Goal: Task Accomplishment & Management: Use online tool/utility

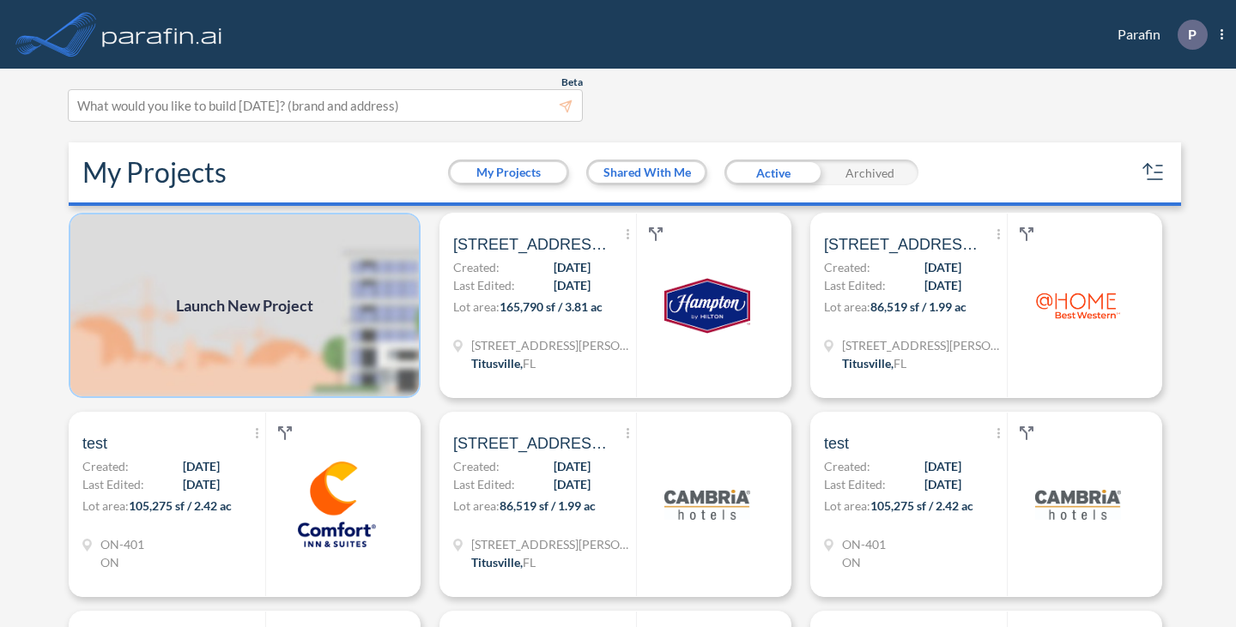
click at [297, 335] on img at bounding box center [245, 305] width 352 height 185
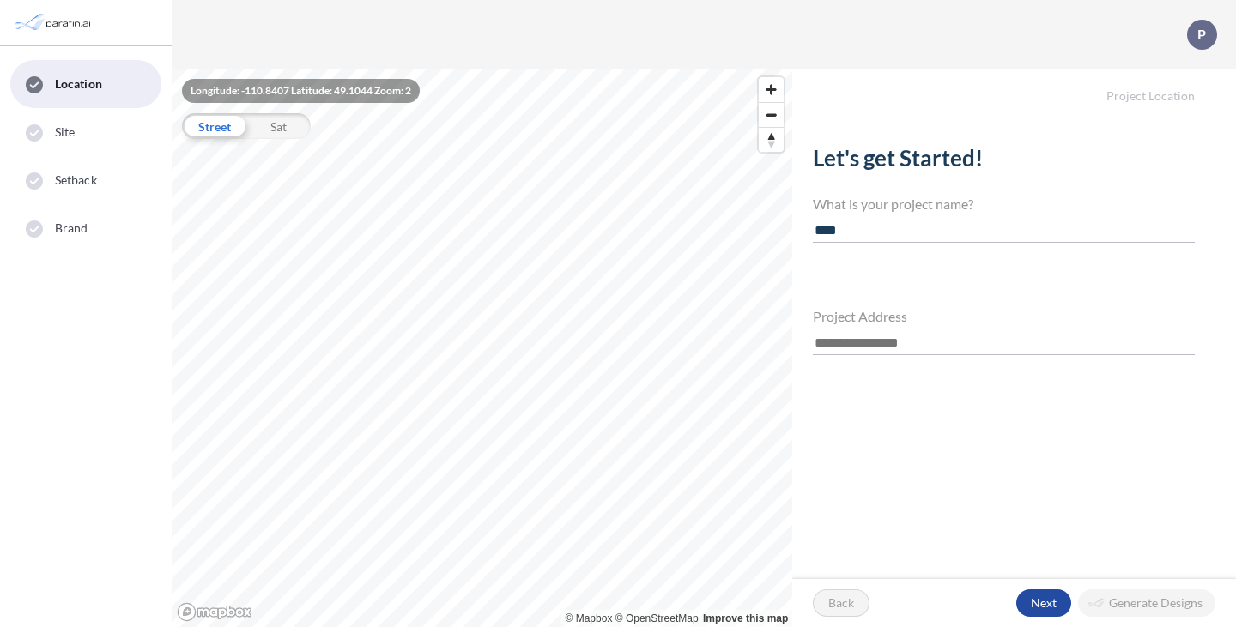
type input "****"
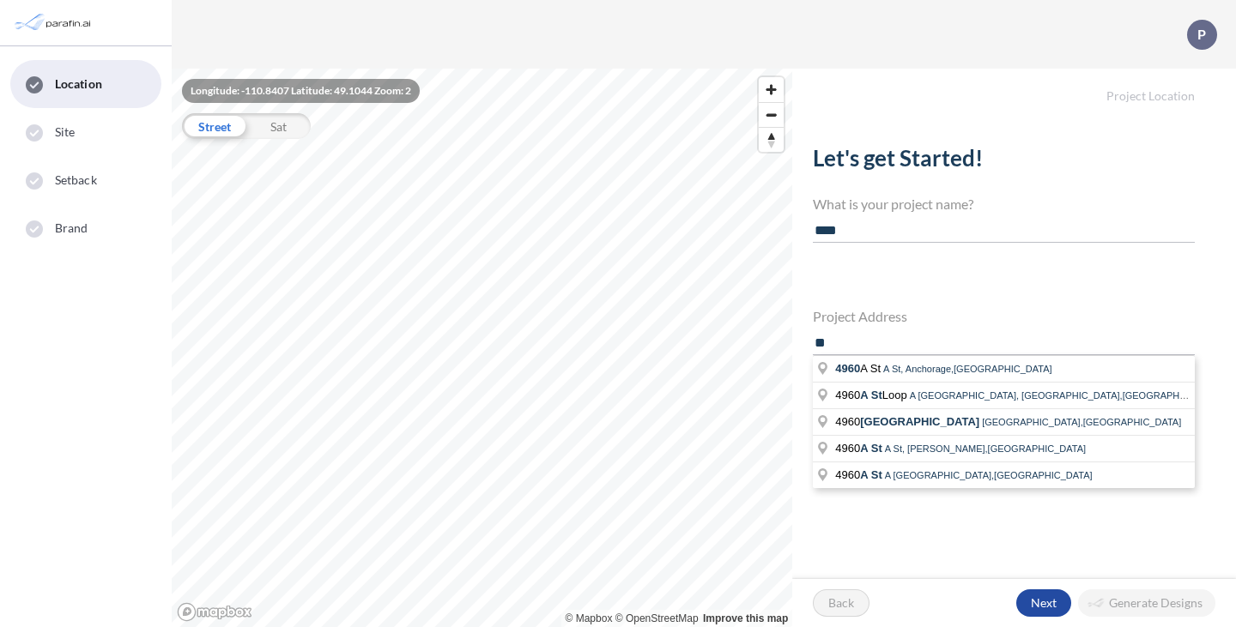
type input "*"
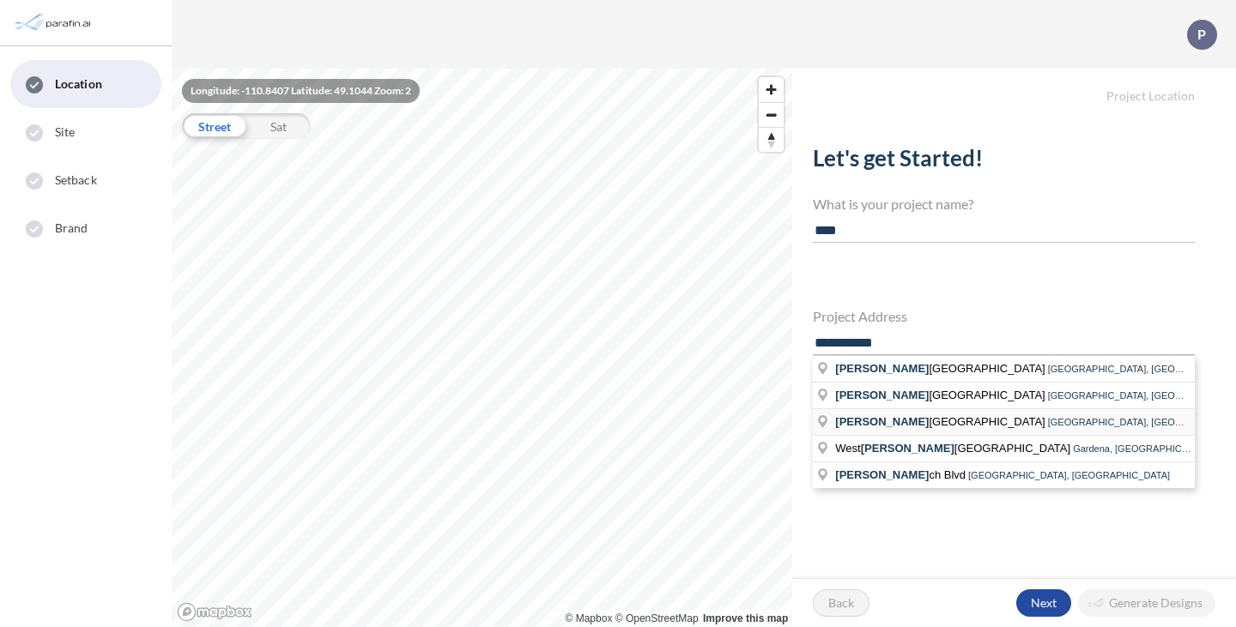
click at [1048, 421] on span "[GEOGRAPHIC_DATA], [GEOGRAPHIC_DATA]" at bounding box center [1149, 422] width 202 height 10
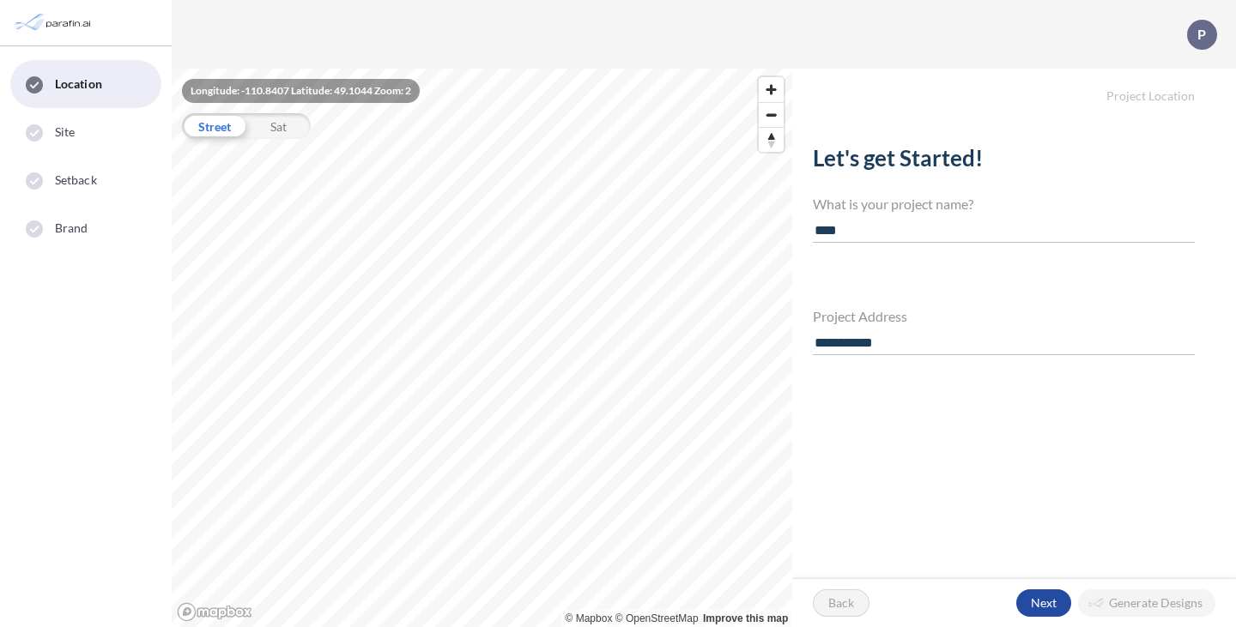
type input "**********"
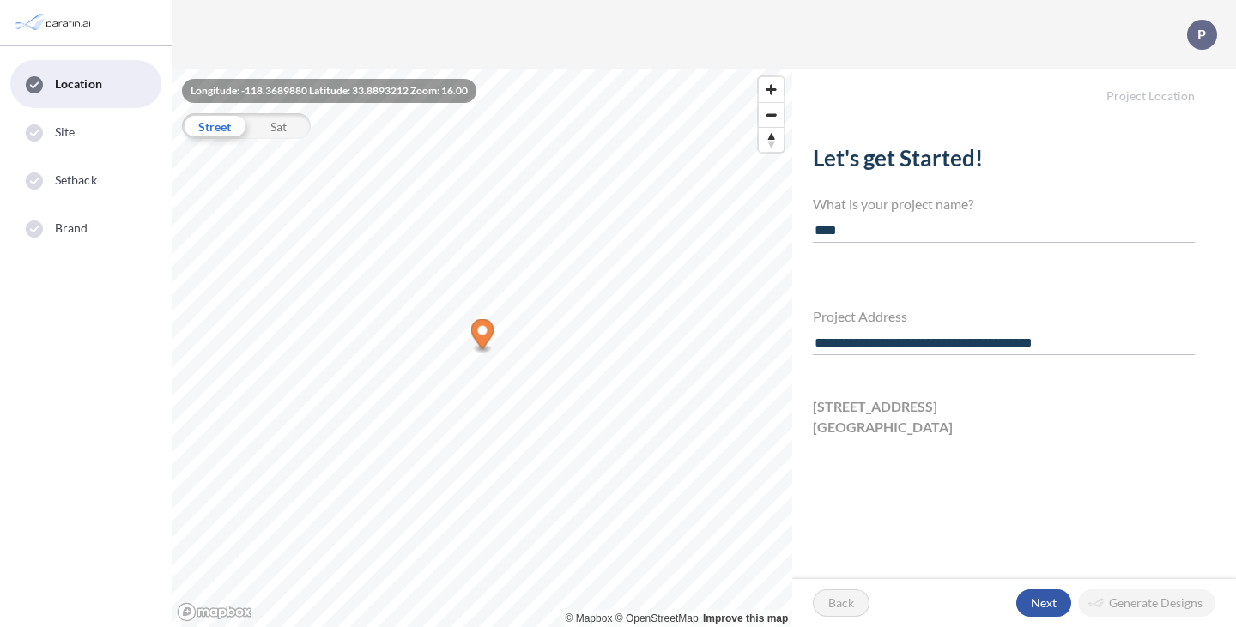
click at [1026, 598] on div "button" at bounding box center [1043, 603] width 55 height 27
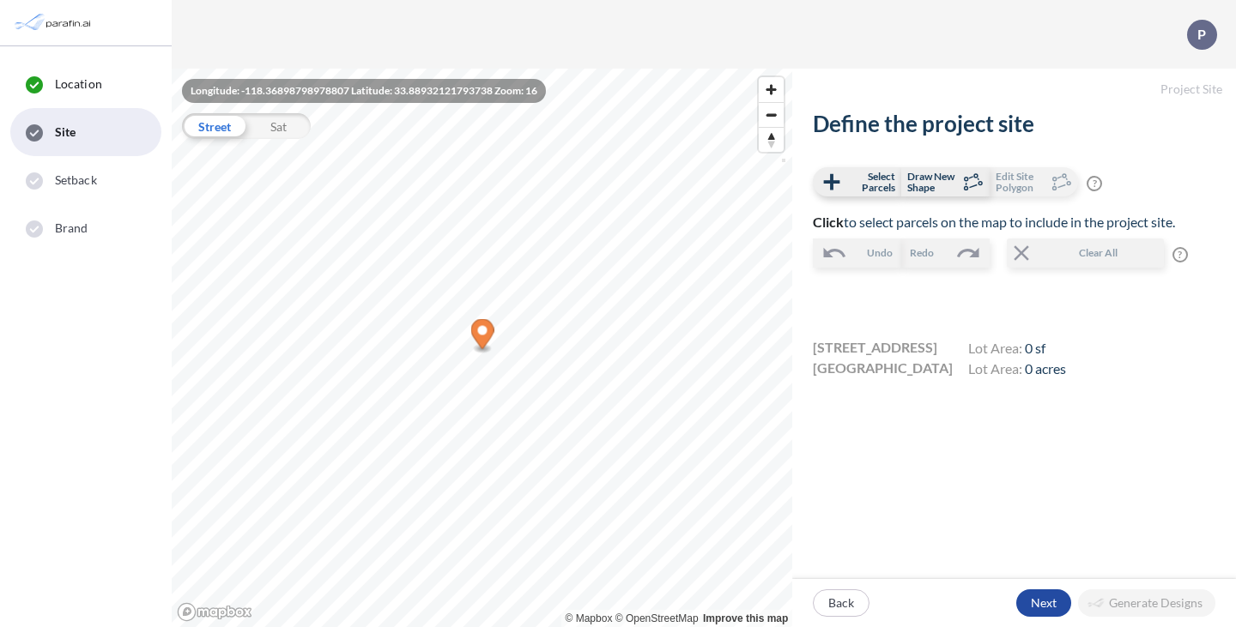
click at [477, 353] on icon "Map marker" at bounding box center [482, 336] width 23 height 35
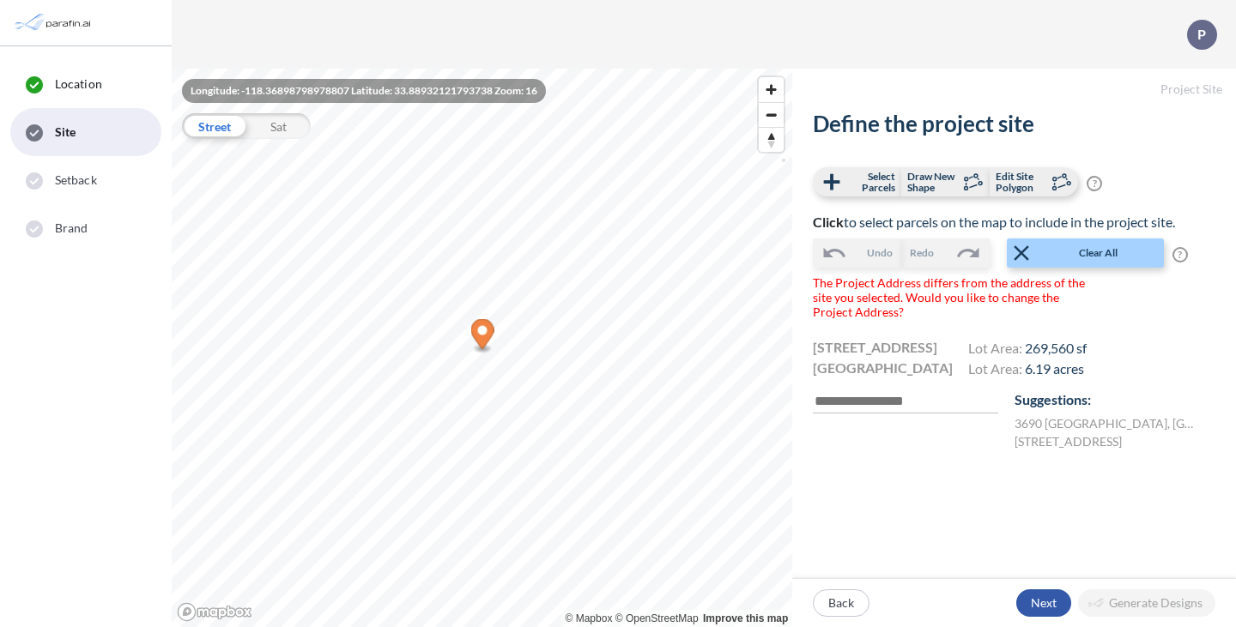
click at [1050, 603] on div "button" at bounding box center [1043, 603] width 55 height 27
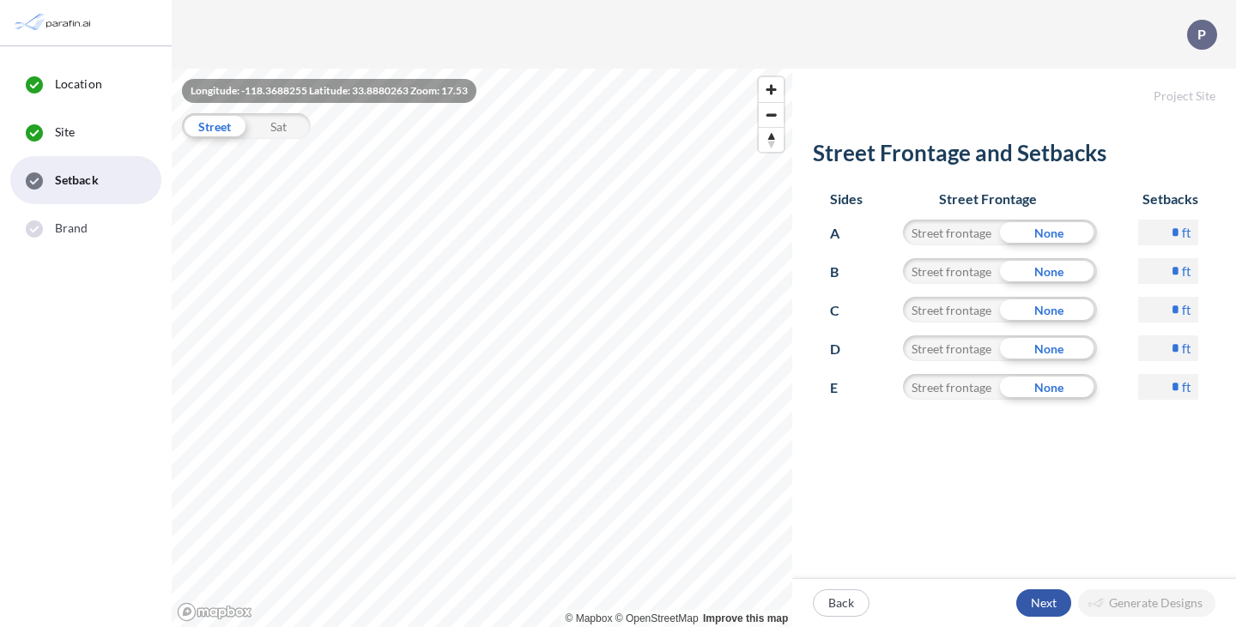
click at [1035, 590] on div "button" at bounding box center [1043, 603] width 55 height 27
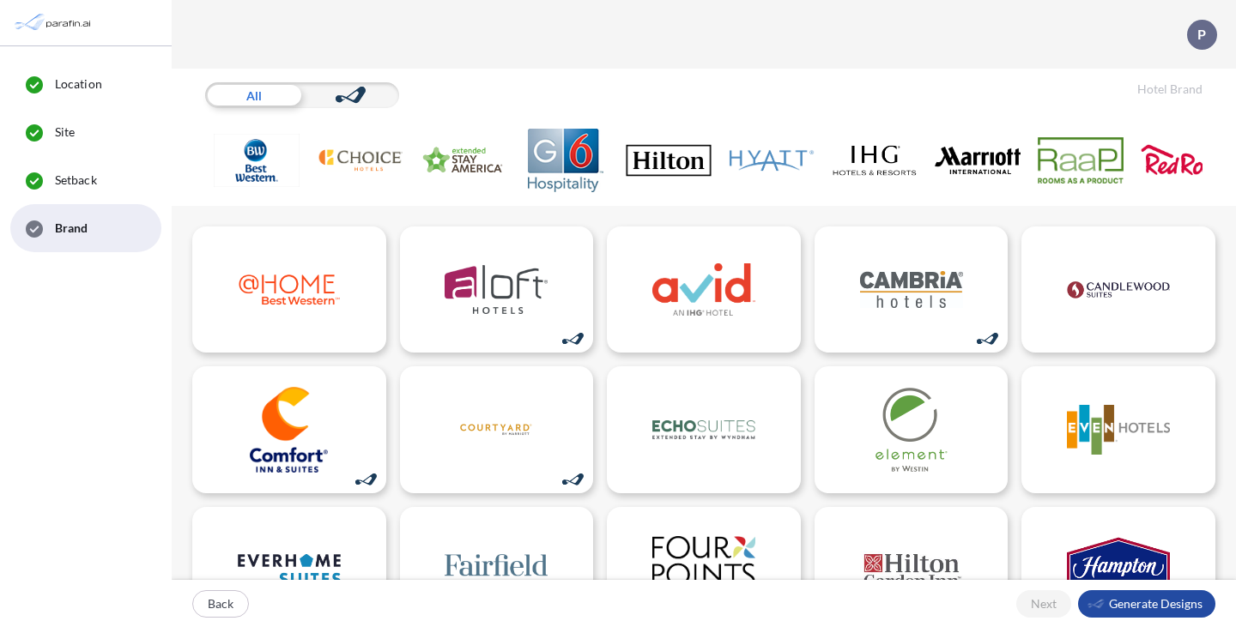
click at [690, 170] on img at bounding box center [669, 161] width 86 height 64
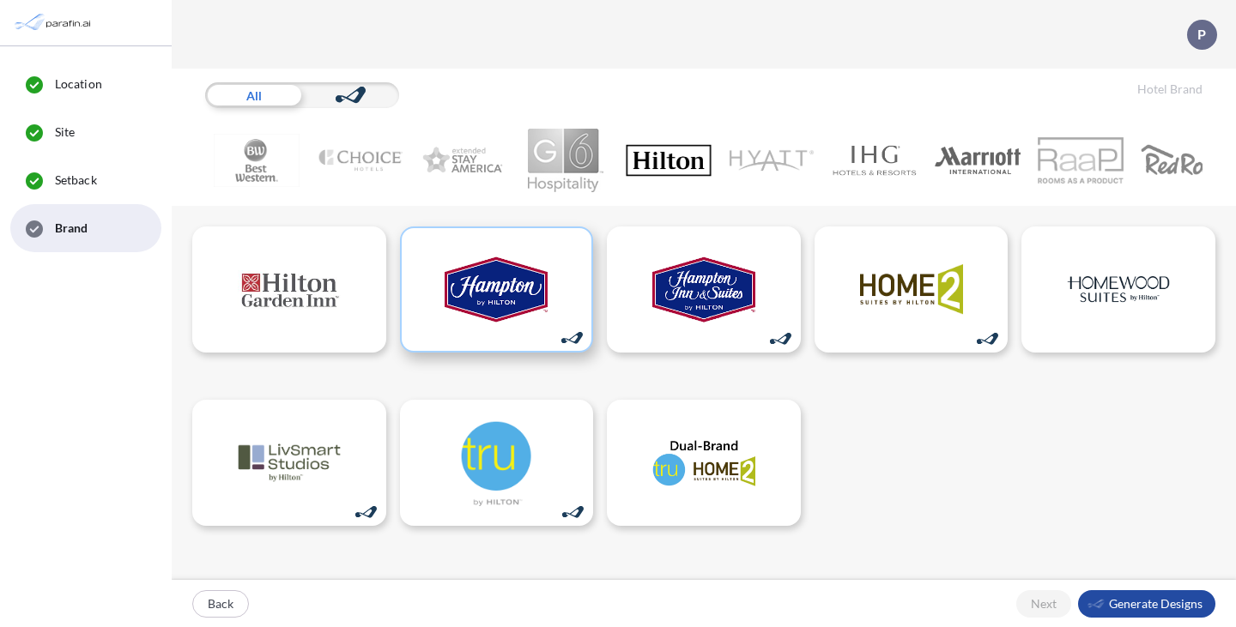
click at [524, 325] on img at bounding box center [496, 290] width 103 height 86
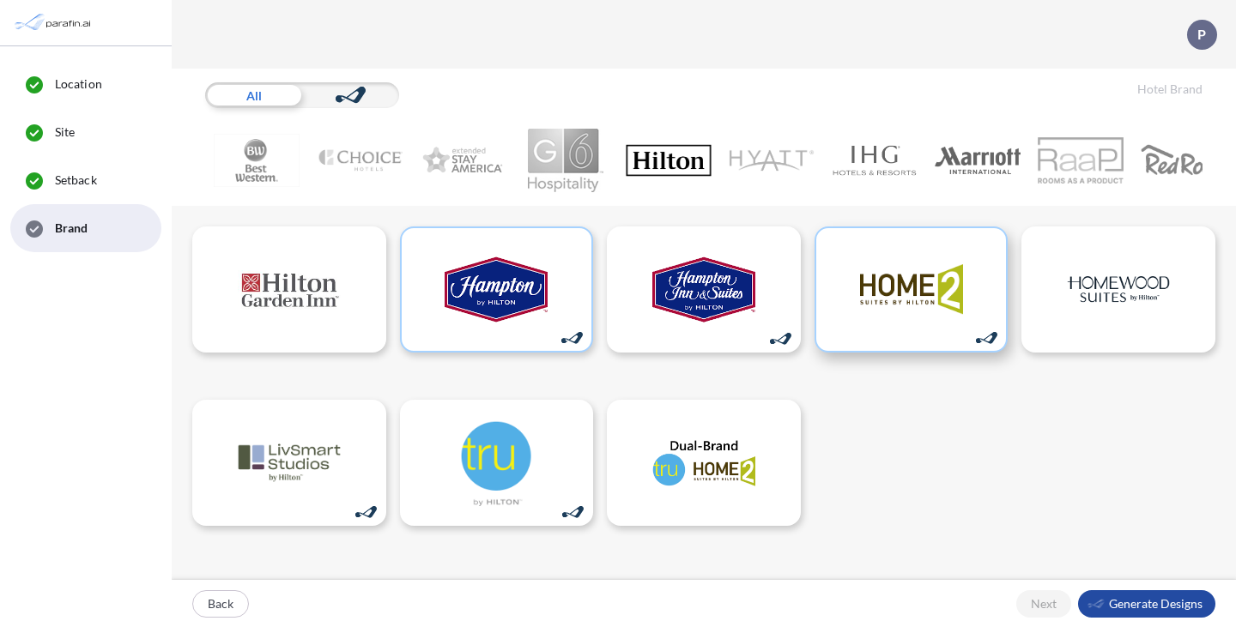
click at [943, 333] on img at bounding box center [911, 290] width 103 height 86
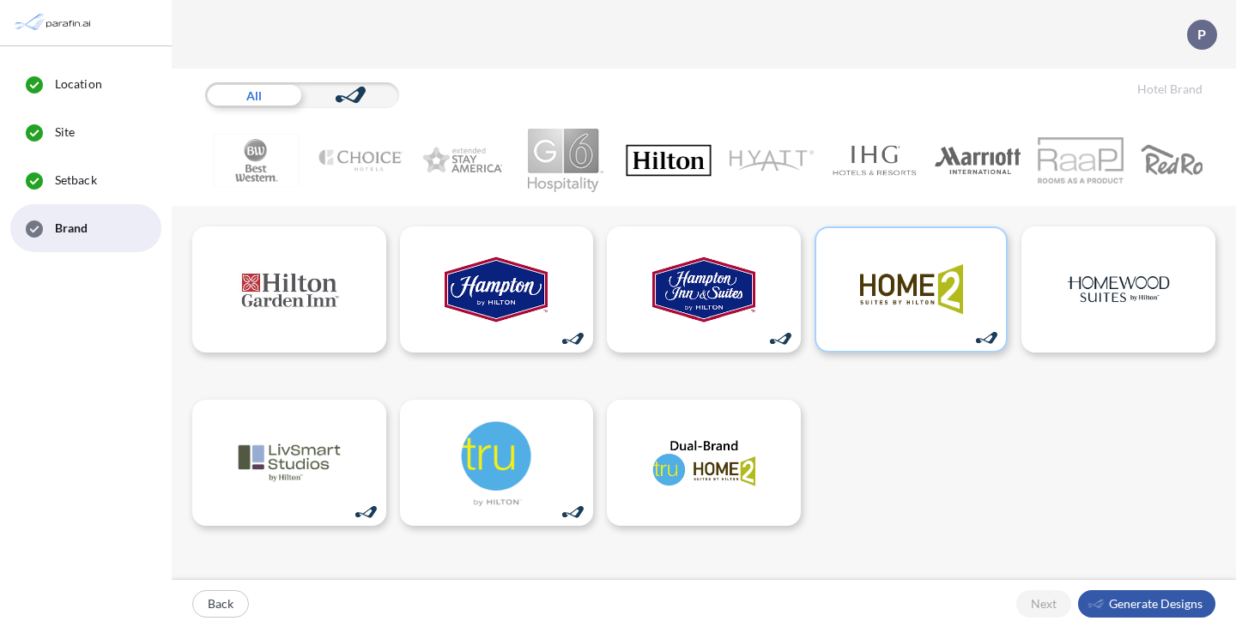
click at [1129, 607] on div "button" at bounding box center [1146, 603] width 137 height 27
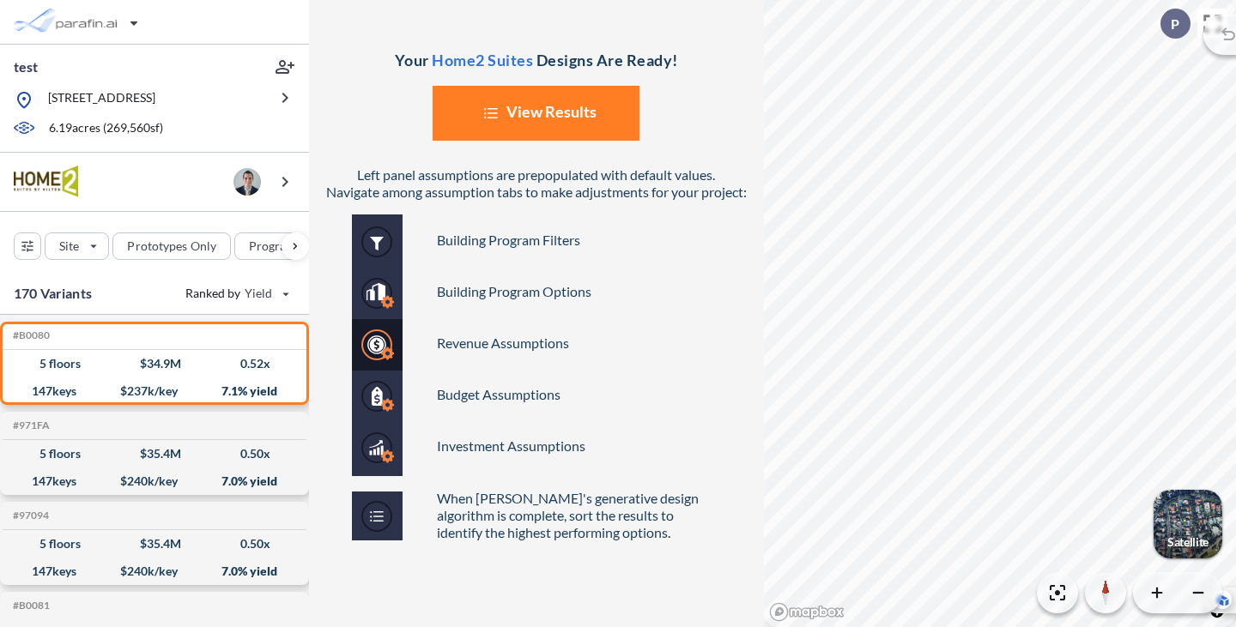
click at [584, 108] on button "List Created with Sketch. View Results" at bounding box center [536, 113] width 207 height 55
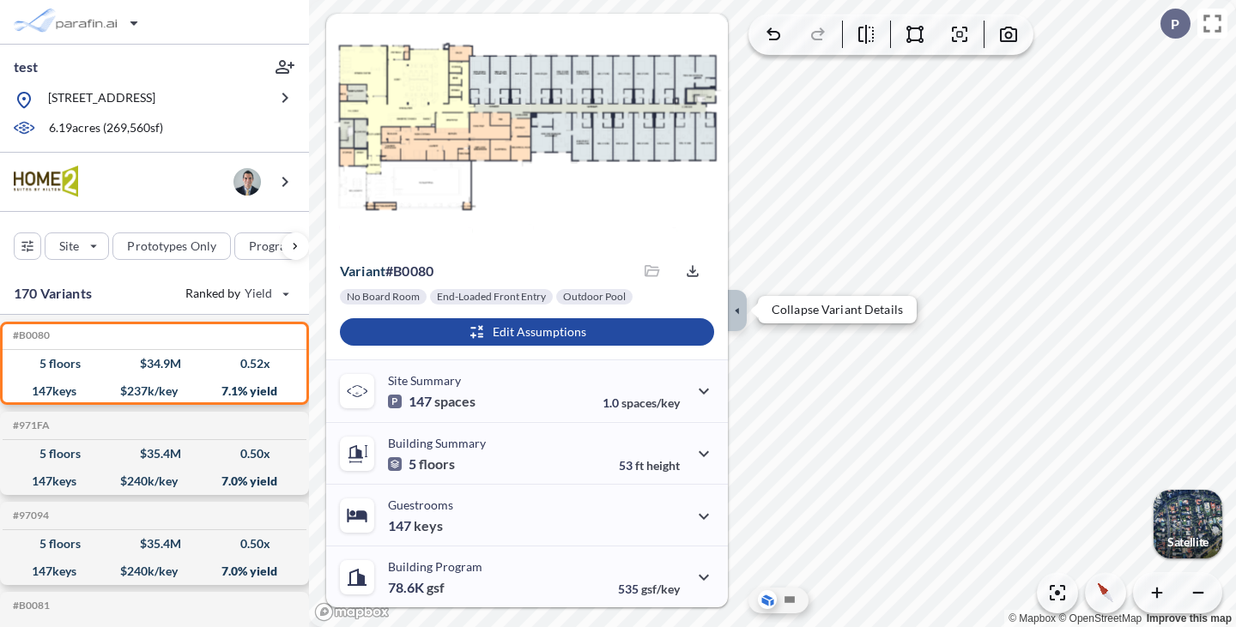
click at [742, 313] on icon "button" at bounding box center [737, 310] width 19 height 19
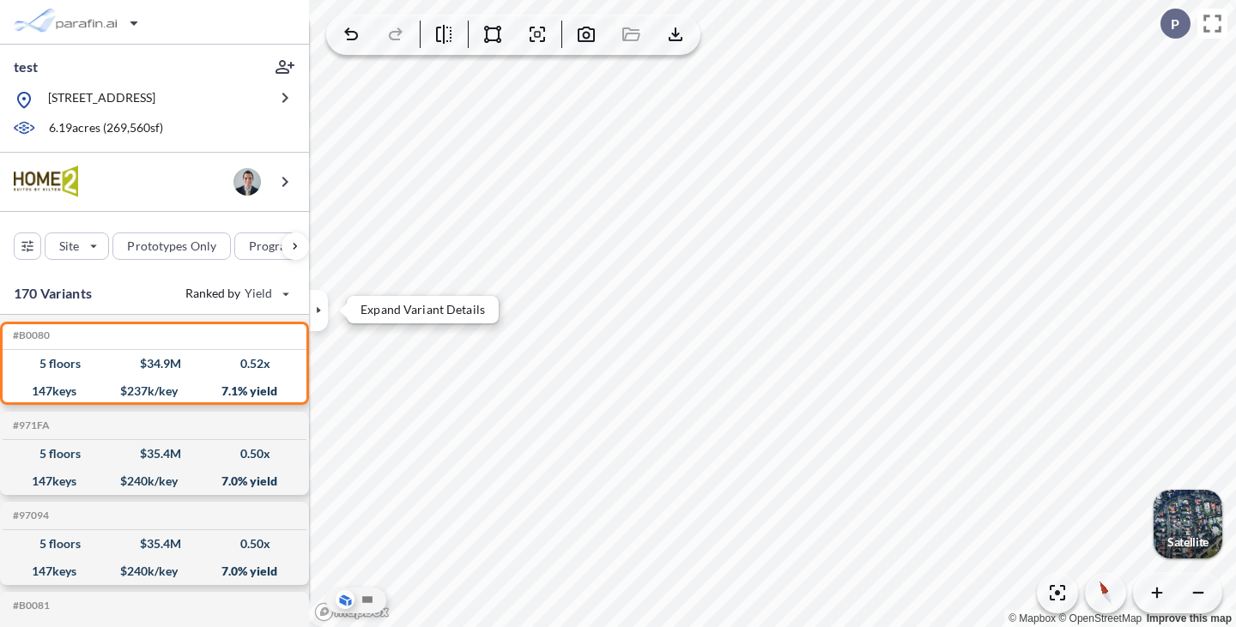
click at [312, 300] on button "button" at bounding box center [318, 310] width 19 height 41
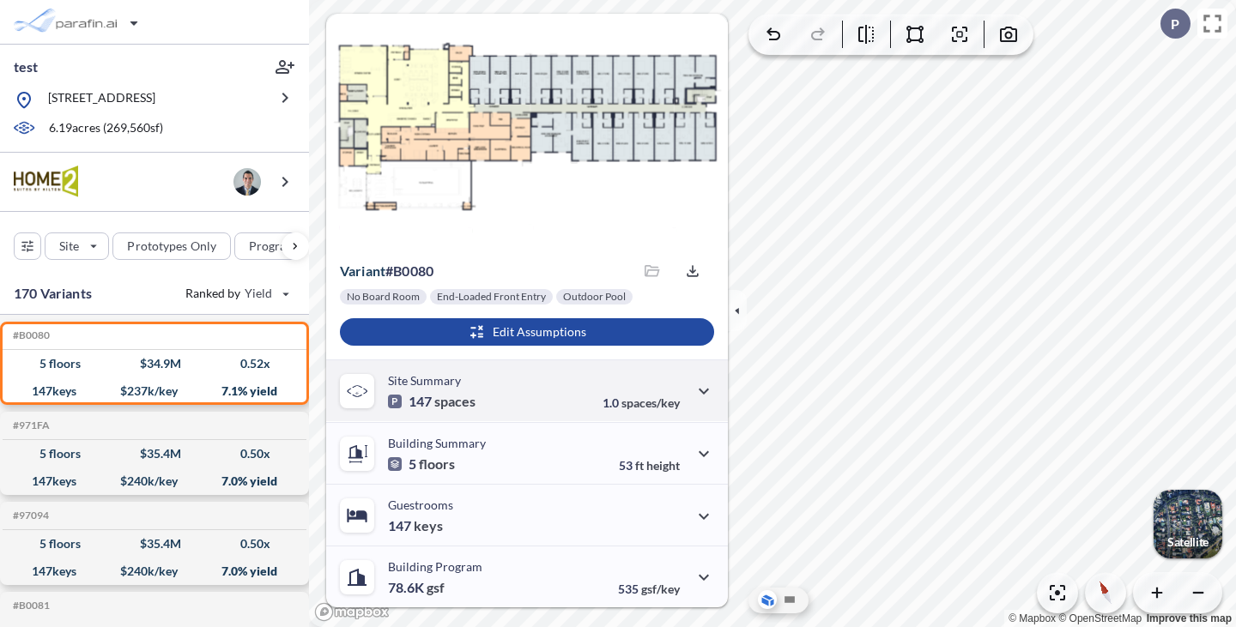
click at [518, 384] on div "Site Summary 147 spaces 1.0 spaces/key" at bounding box center [527, 391] width 402 height 62
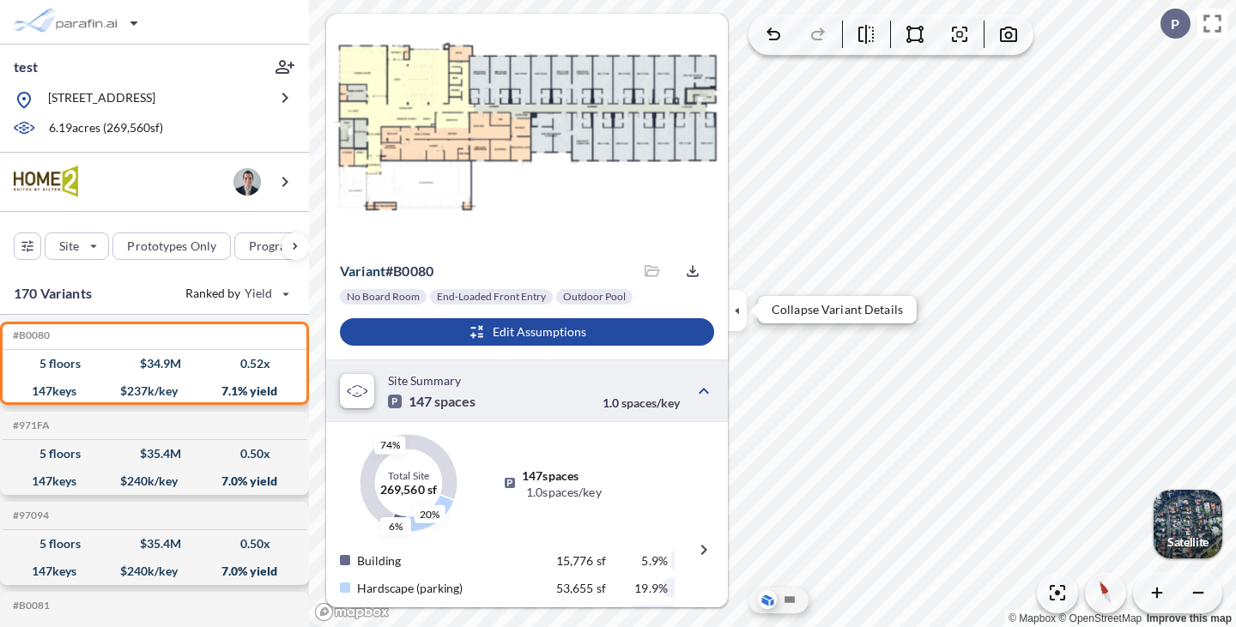
click at [741, 310] on icon "button" at bounding box center [737, 310] width 19 height 19
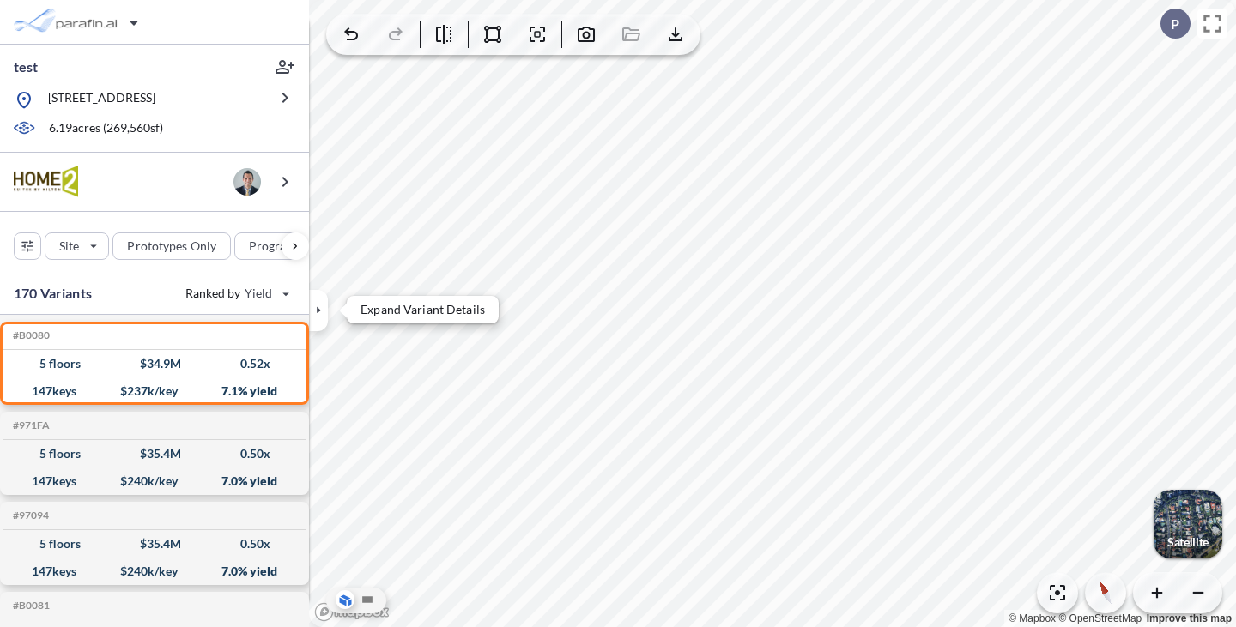
click at [318, 309] on icon "button" at bounding box center [319, 310] width 4 height 8
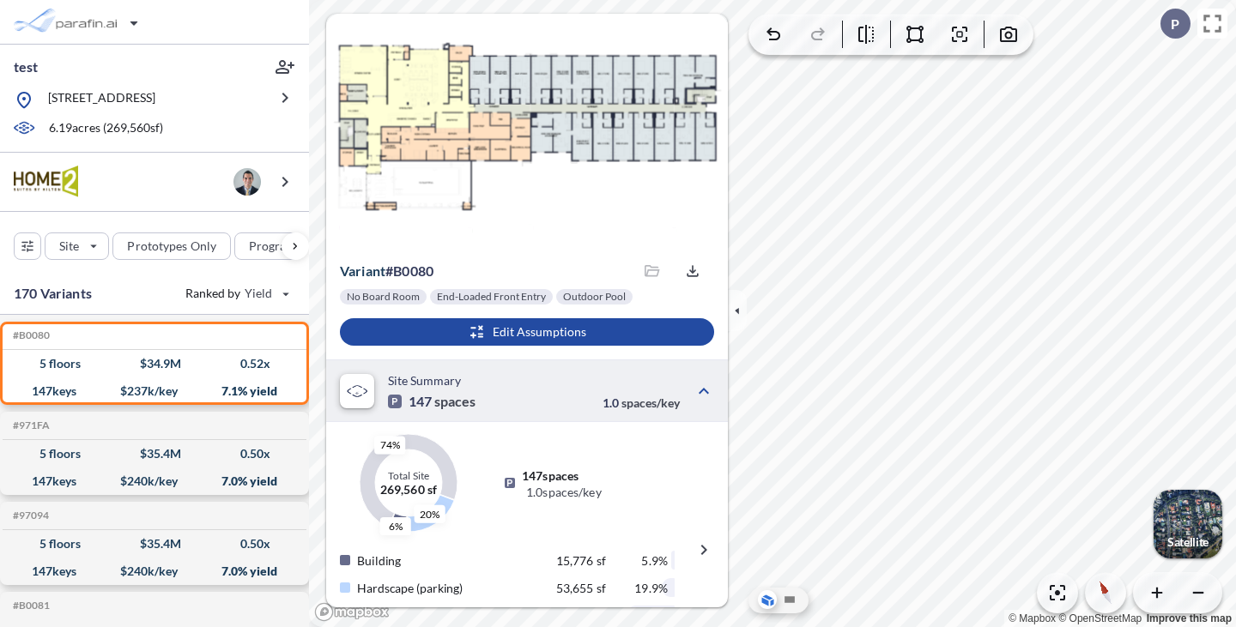
click at [483, 397] on div "Site Summary 147 spaces 1.0 spaces/key" at bounding box center [527, 391] width 402 height 62
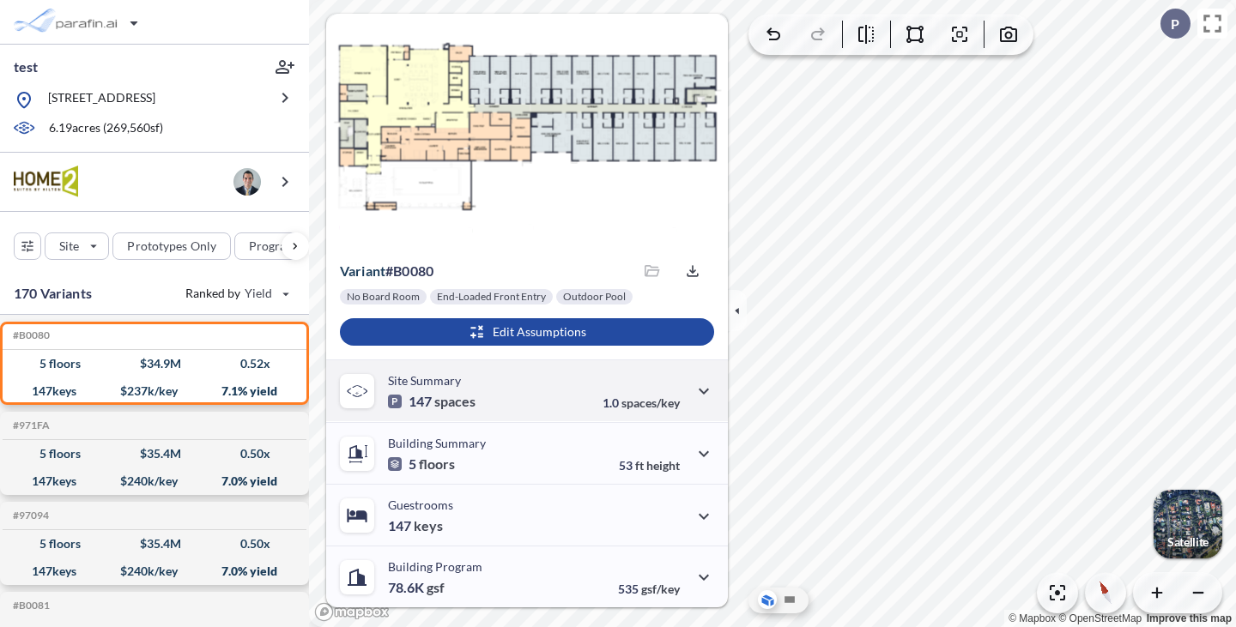
click at [483, 397] on div "Site Summary 147 spaces 1.0 spaces/key" at bounding box center [527, 391] width 402 height 62
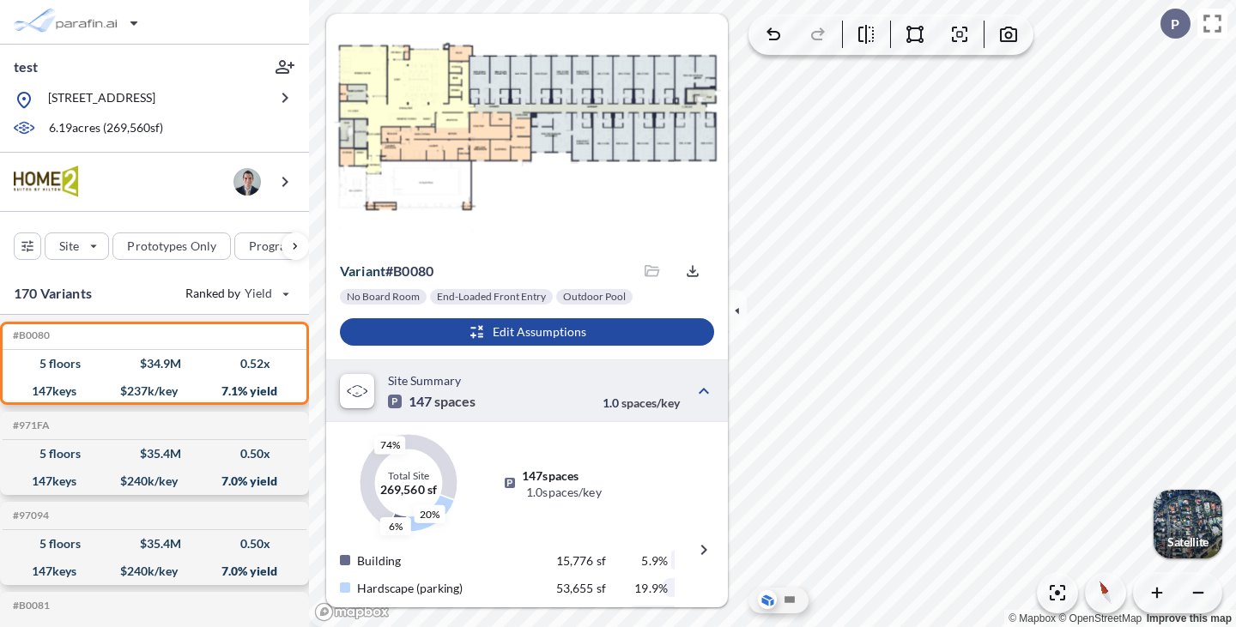
scroll to position [86, 0]
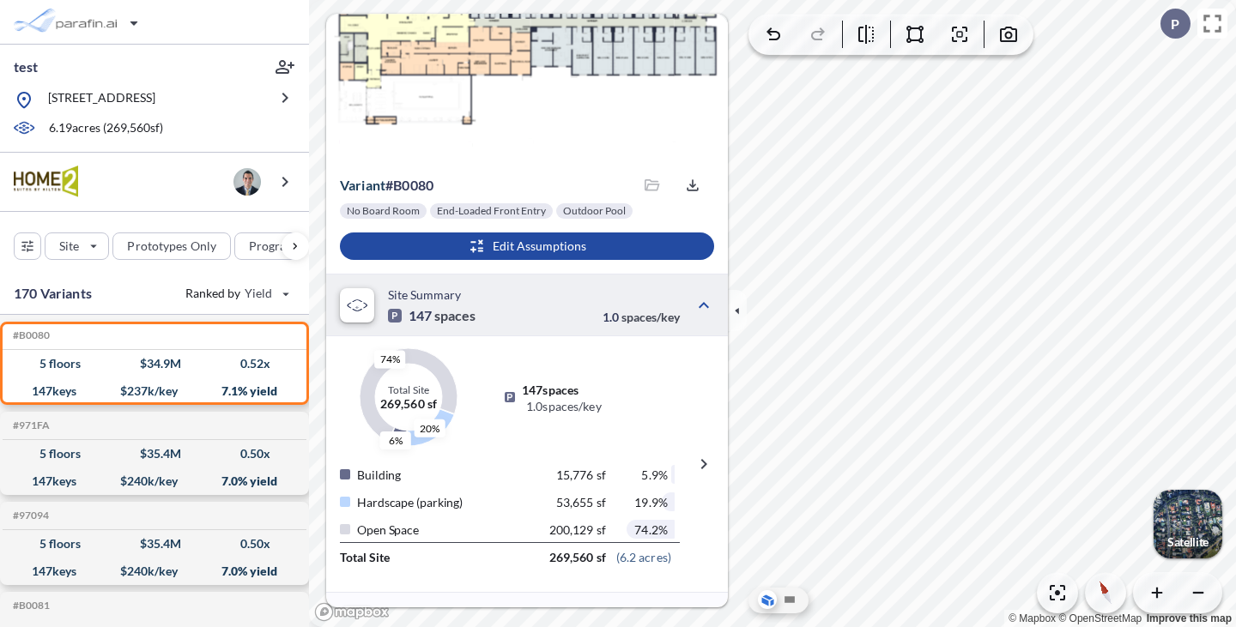
click at [359, 309] on icon at bounding box center [357, 306] width 20 height 14
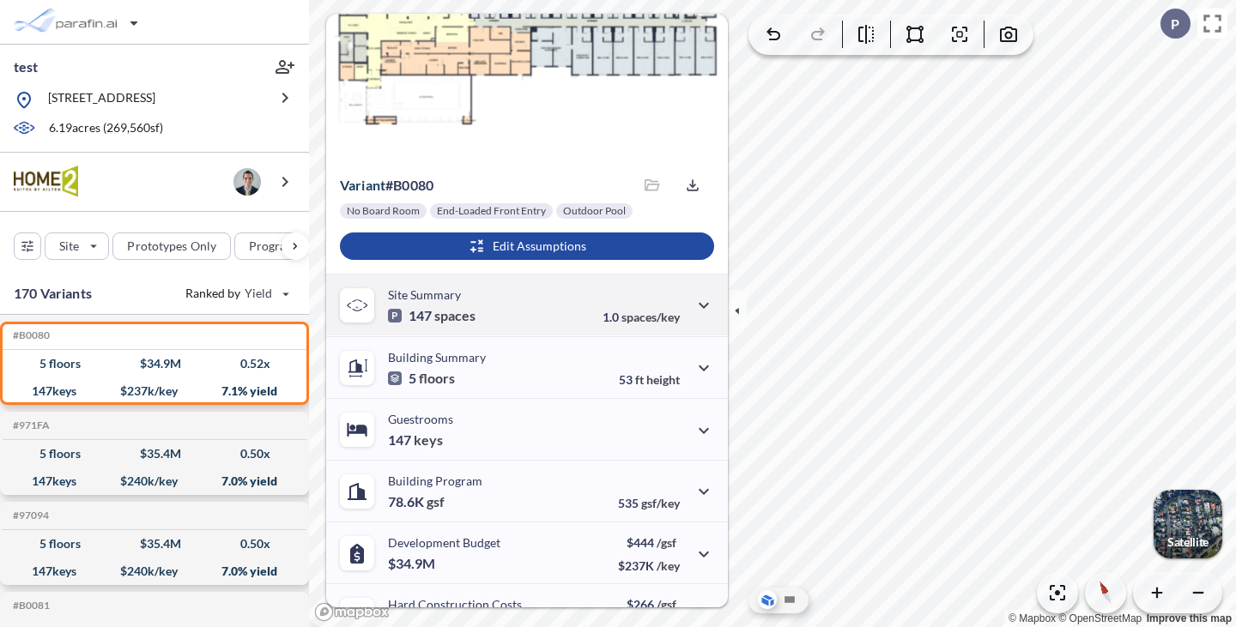
click at [359, 309] on icon at bounding box center [357, 306] width 20 height 14
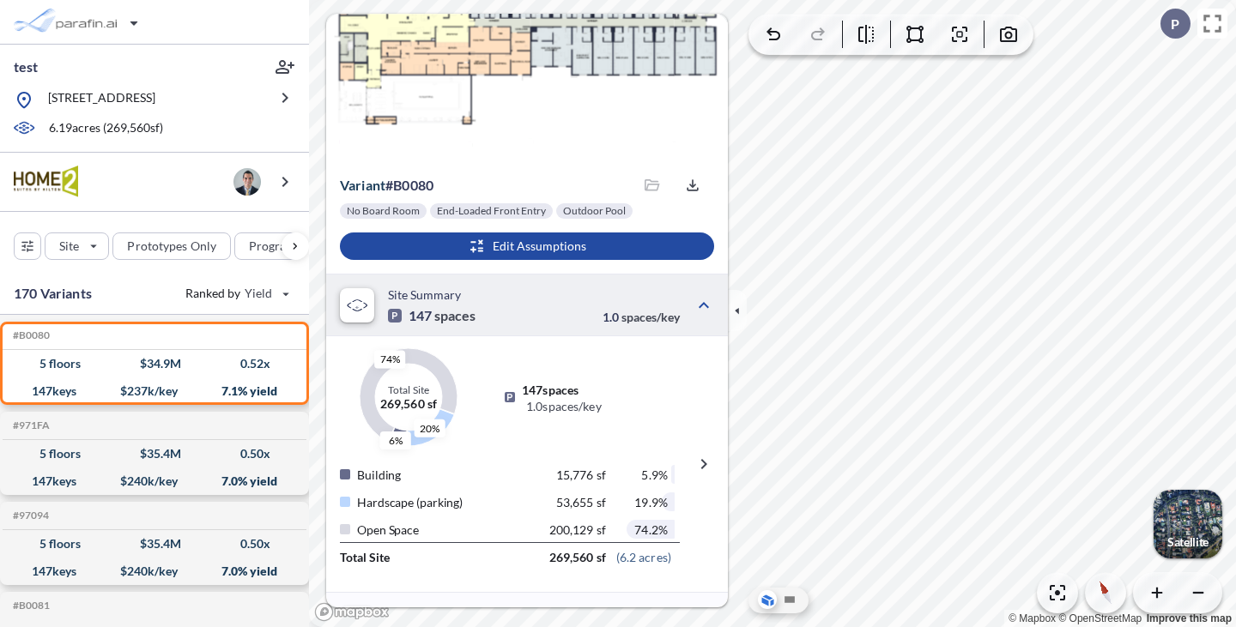
scroll to position [172, 0]
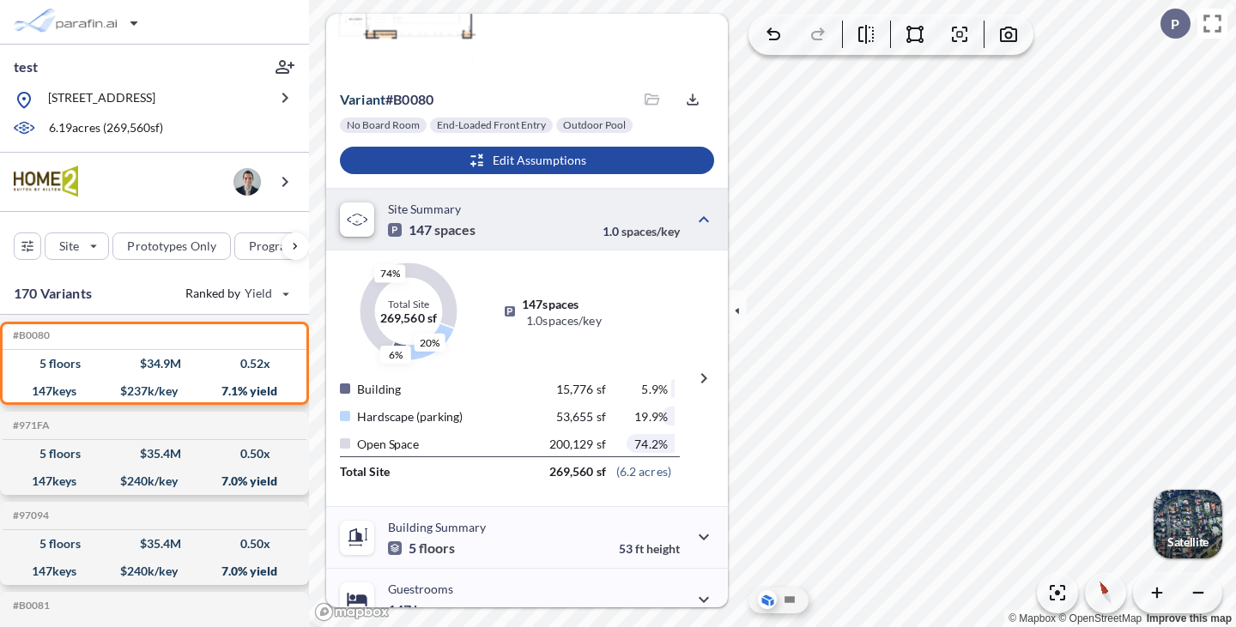
click at [360, 227] on div at bounding box center [357, 220] width 34 height 34
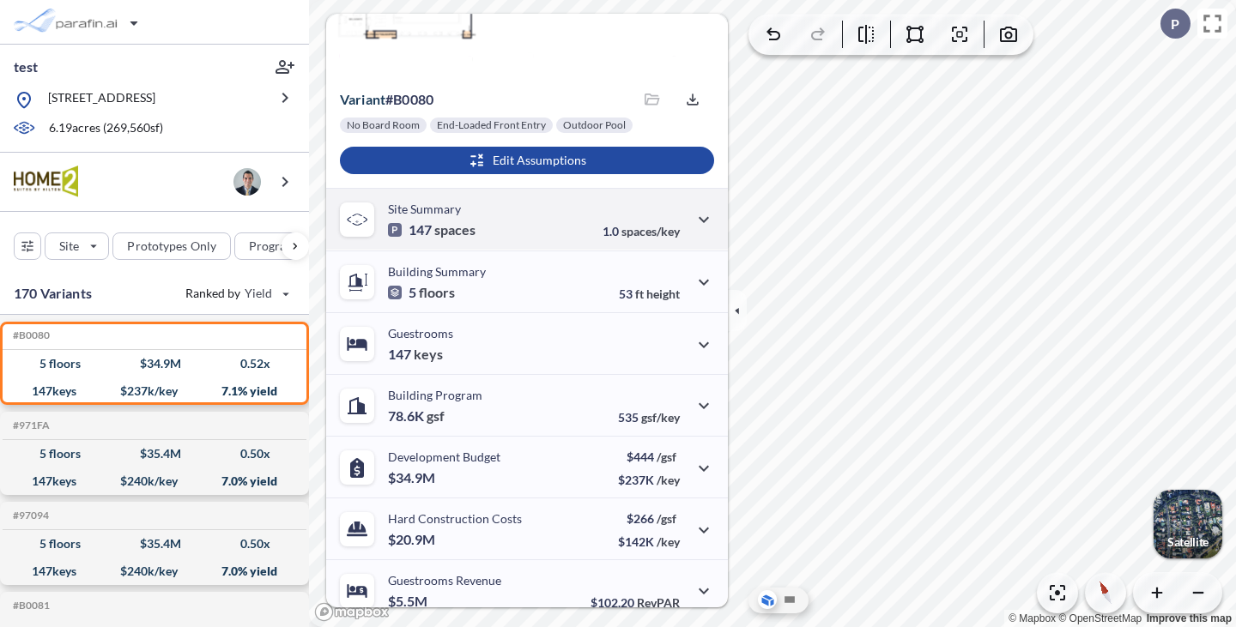
click at [360, 227] on div at bounding box center [357, 220] width 34 height 34
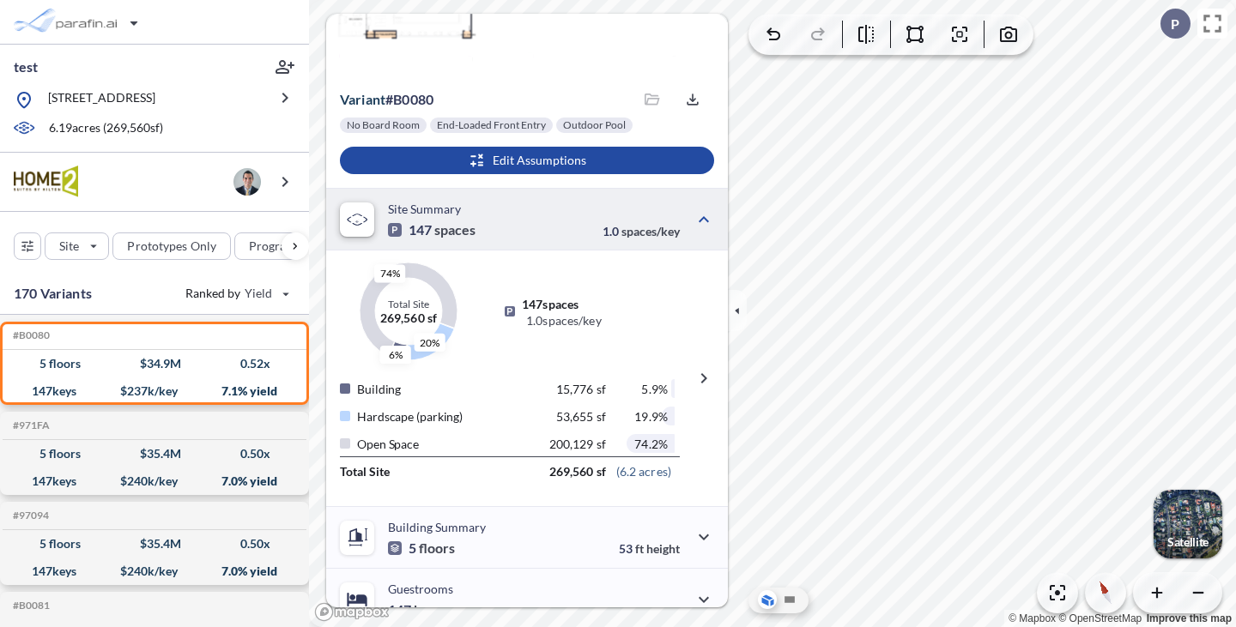
scroll to position [257, 0]
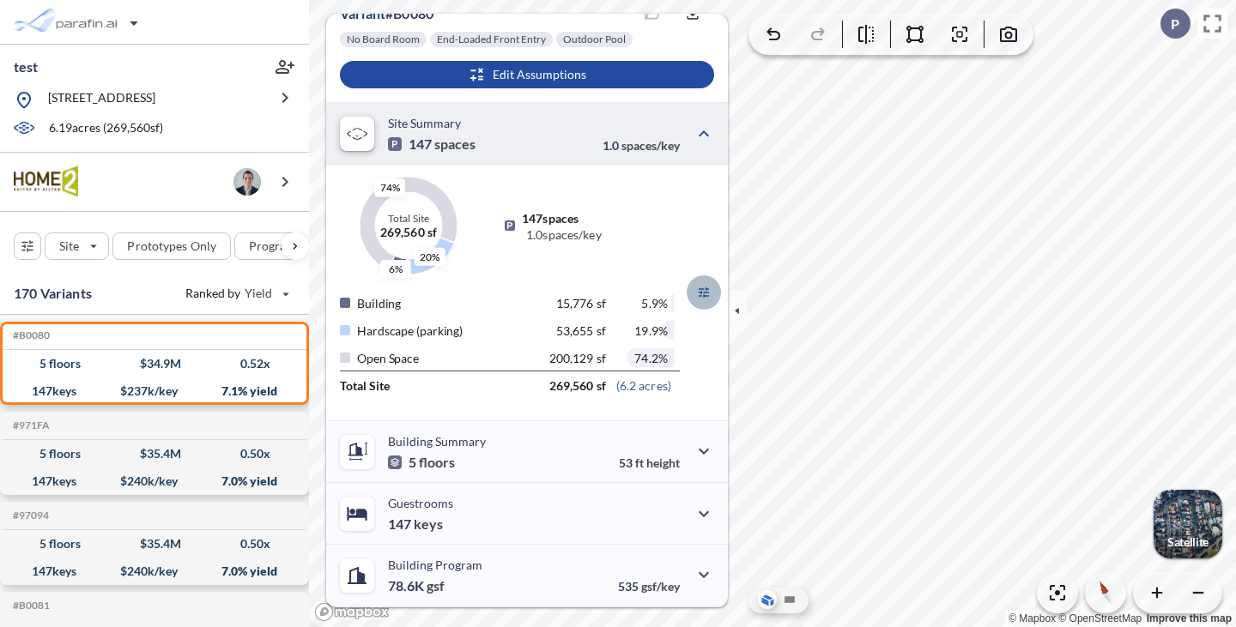
click at [693, 294] on icon "button" at bounding box center [703, 292] width 21 height 21
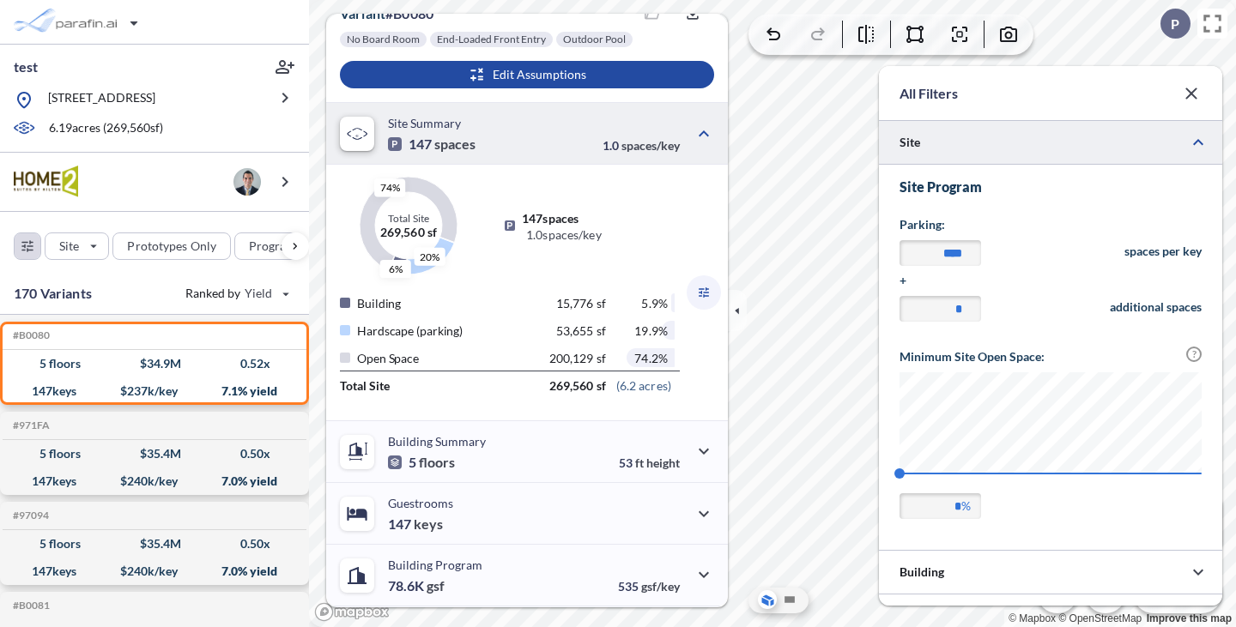
scroll to position [858245, 857902]
click at [1186, 152] on button "button" at bounding box center [1198, 142] width 34 height 34
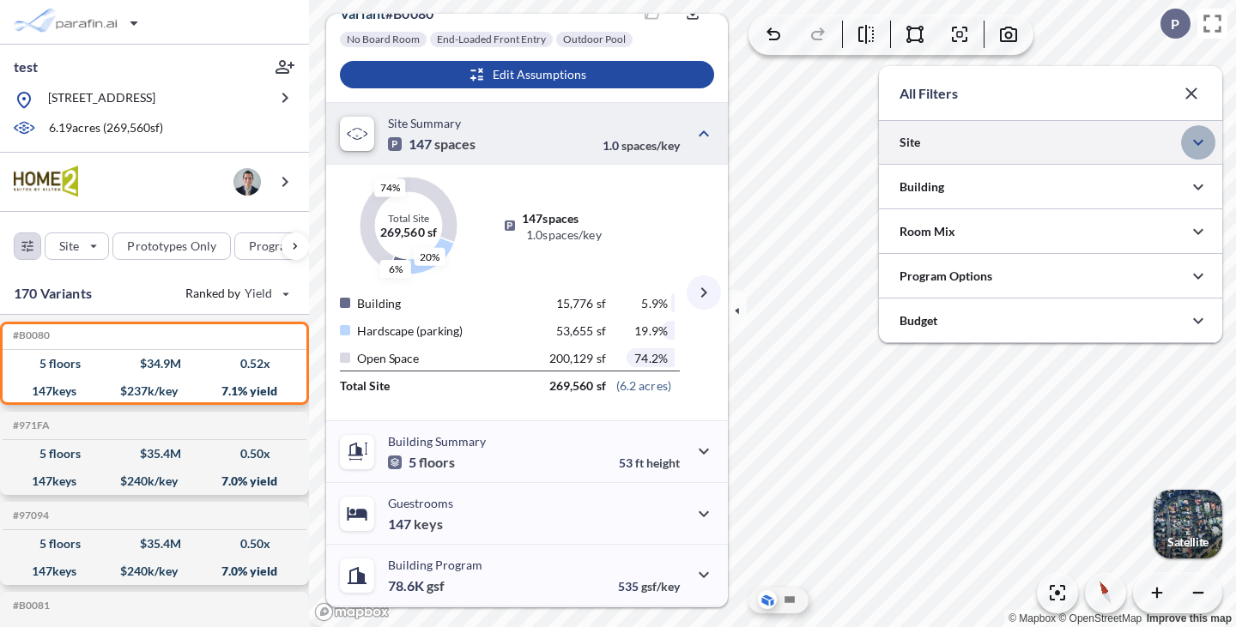
click at [1186, 152] on button "button" at bounding box center [1198, 142] width 34 height 34
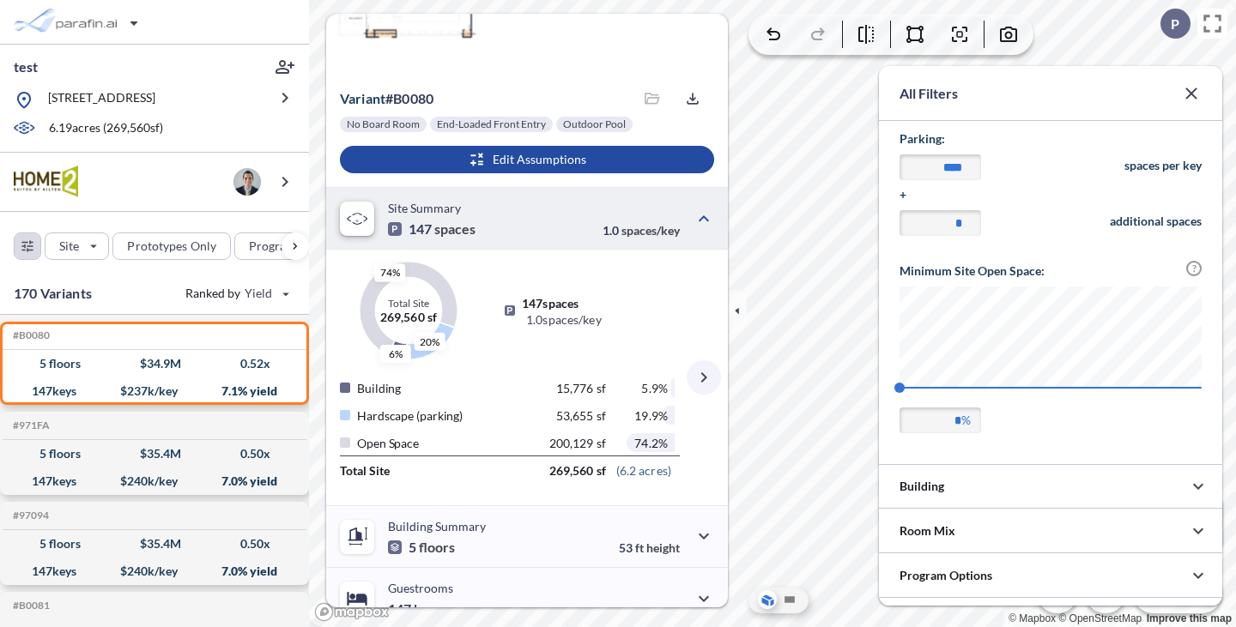
scroll to position [172, 0]
click at [1196, 104] on button "button" at bounding box center [1191, 93] width 34 height 34
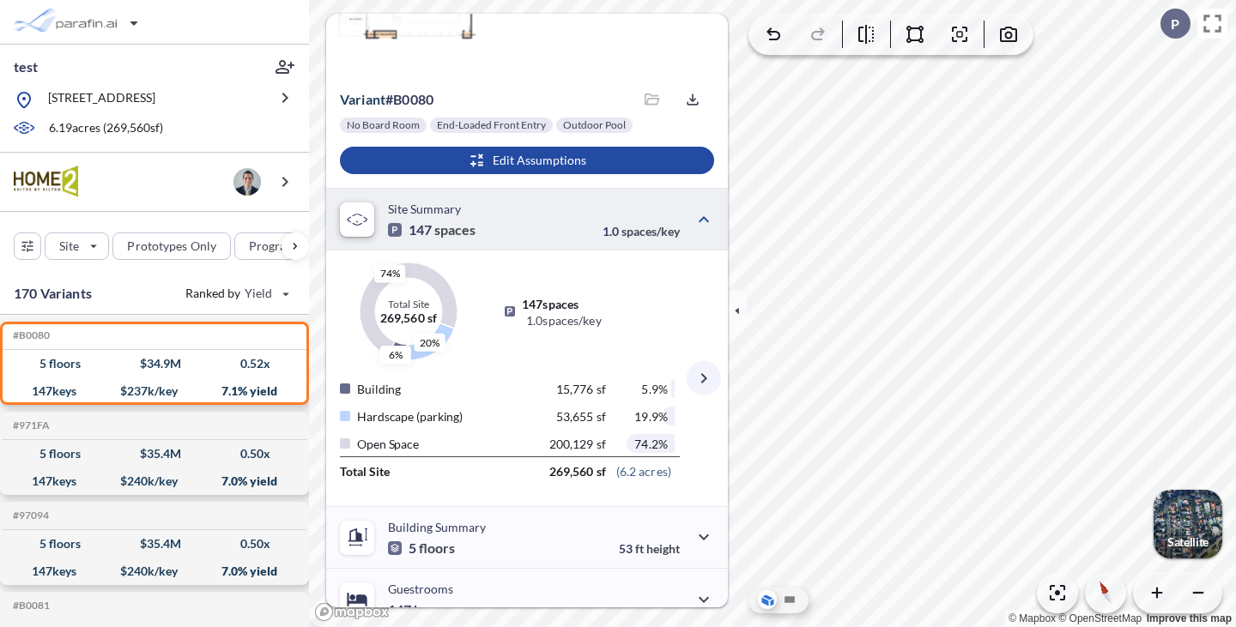
click at [428, 212] on p "Site Summary" at bounding box center [424, 209] width 73 height 15
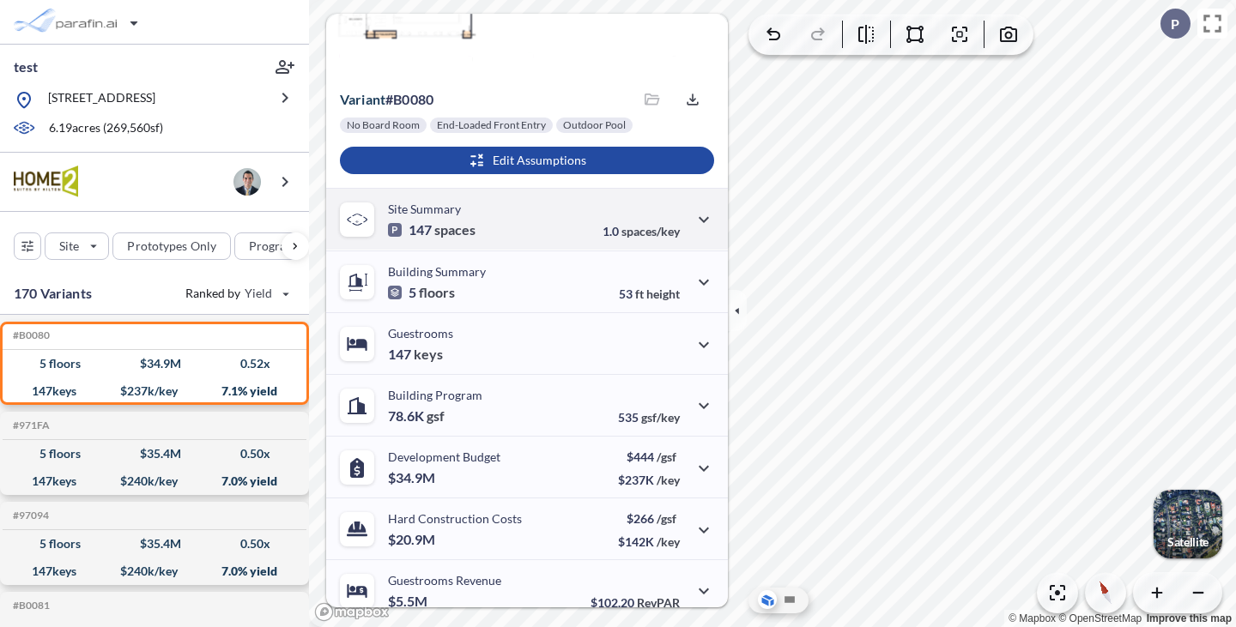
click at [373, 213] on div at bounding box center [357, 220] width 34 height 34
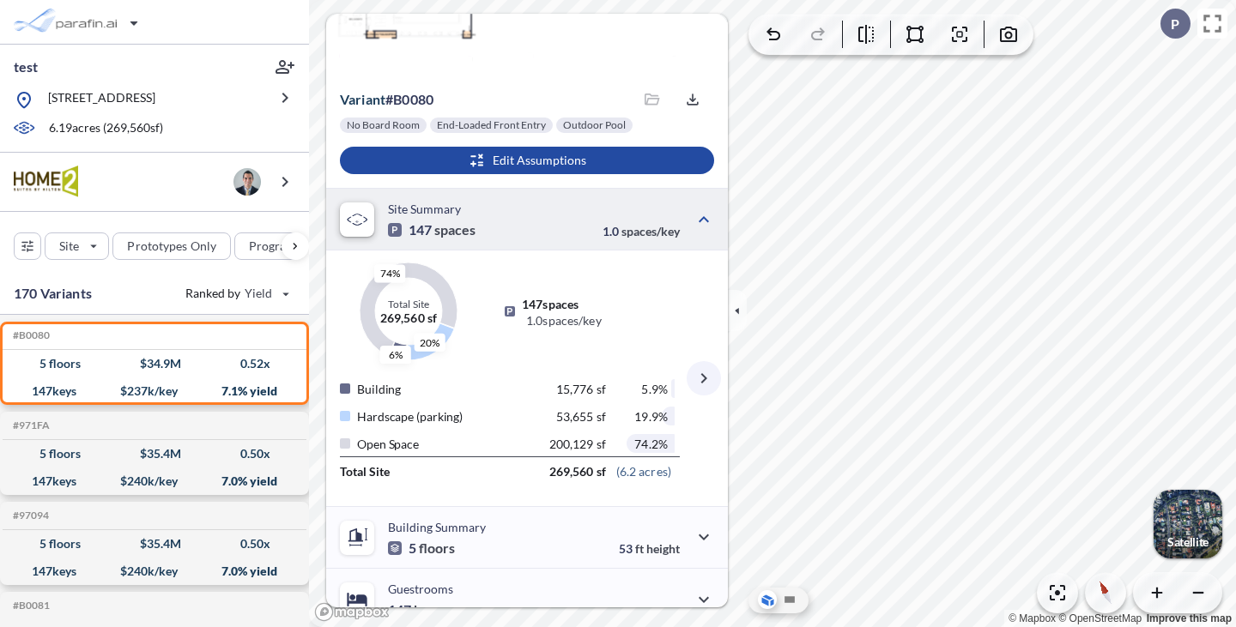
scroll to position [86, 0]
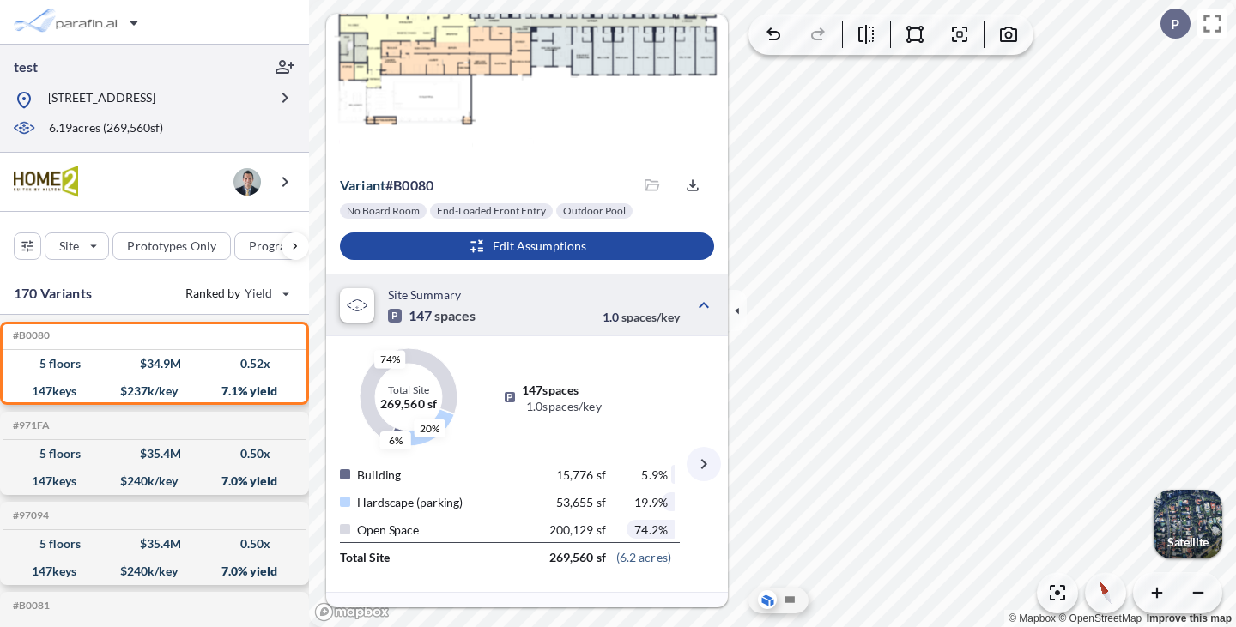
click at [25, 133] on icon at bounding box center [24, 128] width 22 height 21
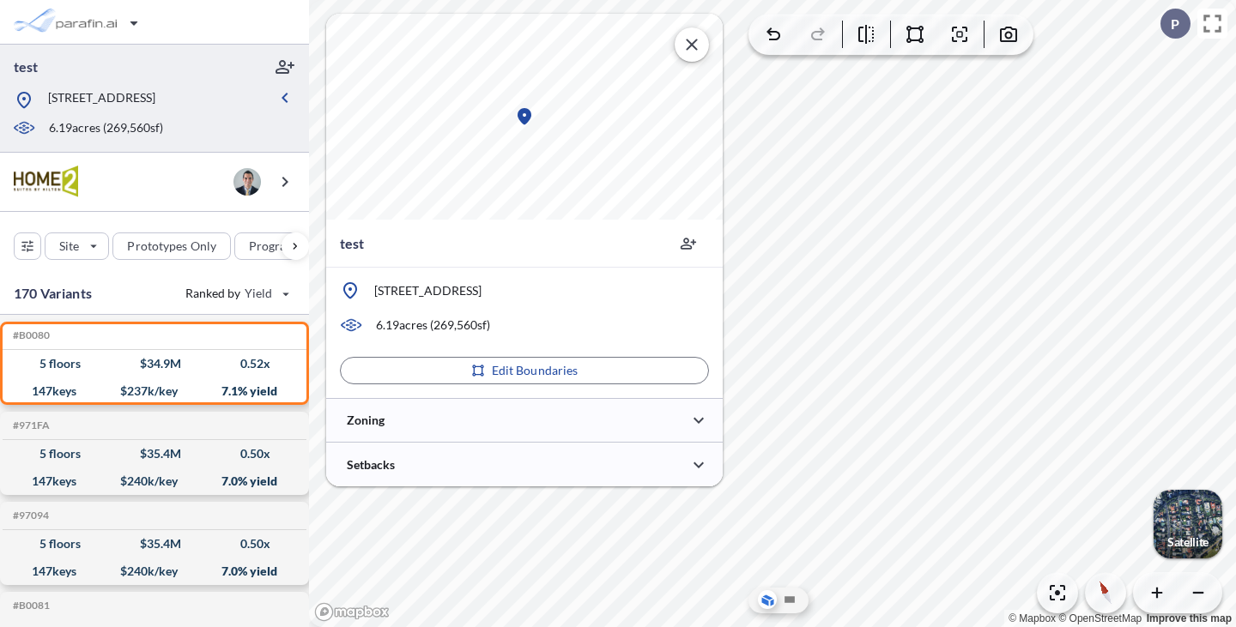
scroll to position [0, 0]
click at [271, 110] on button "button" at bounding box center [285, 98] width 34 height 34
click at [155, 111] on p "[STREET_ADDRESS]" at bounding box center [101, 99] width 107 height 21
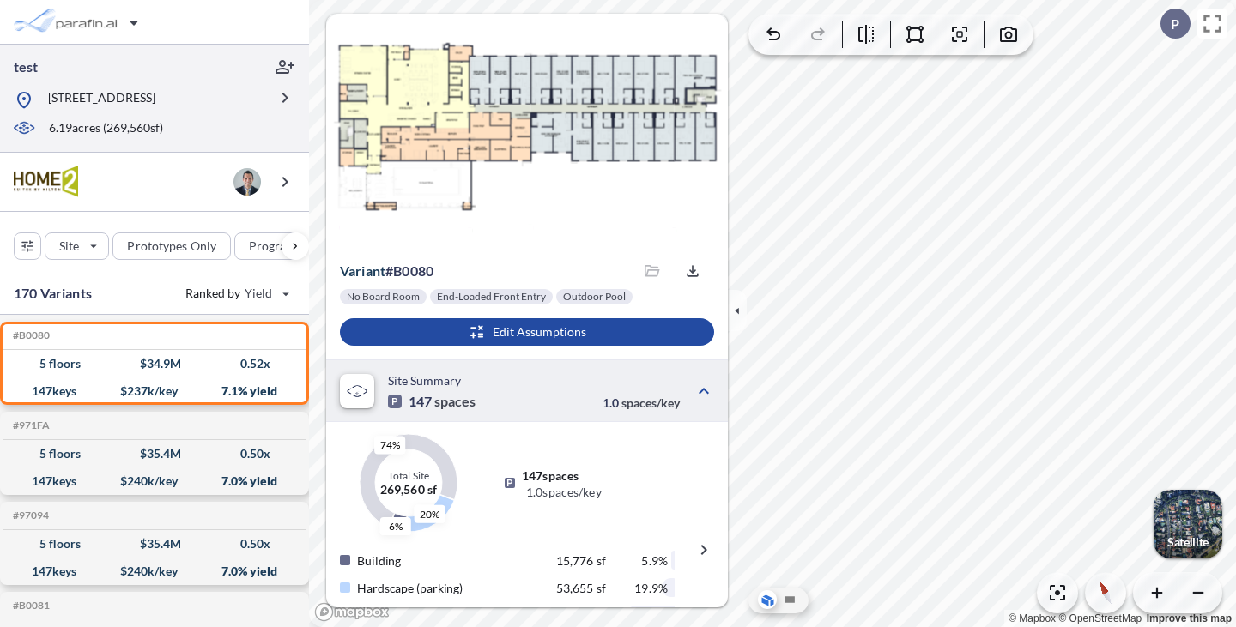
click at [218, 133] on div "6.19 acres ( 269,560 sf)" at bounding box center [140, 128] width 255 height 19
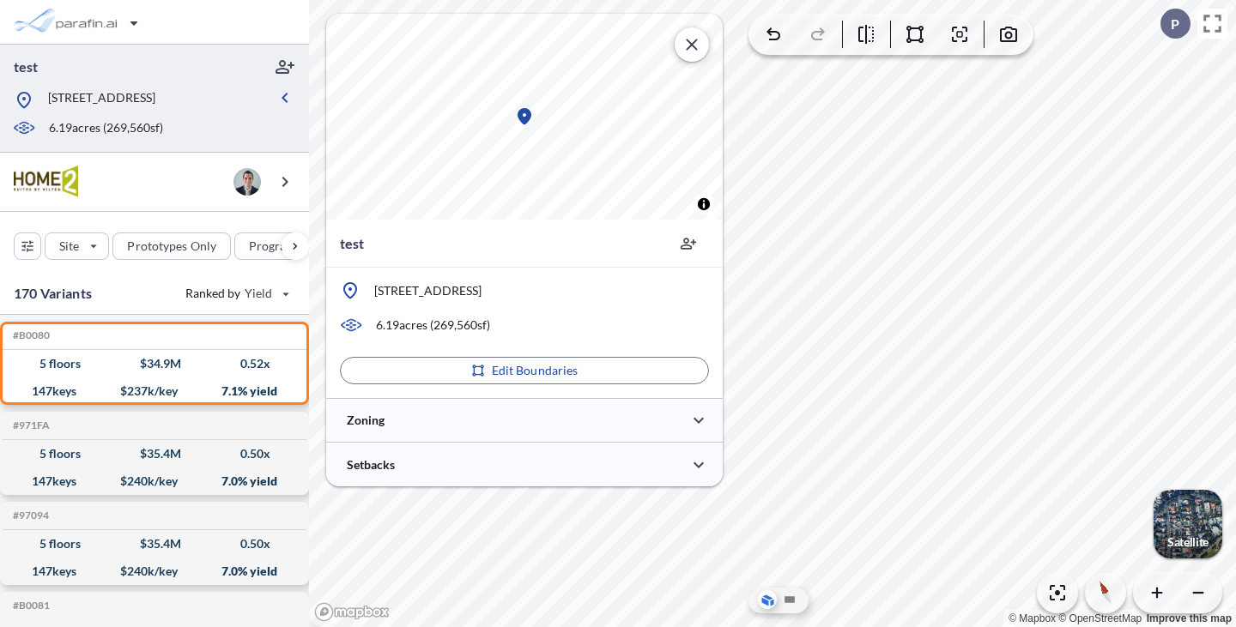
click at [218, 133] on div "6.19 acres ( 269,560 sf)" at bounding box center [140, 128] width 255 height 19
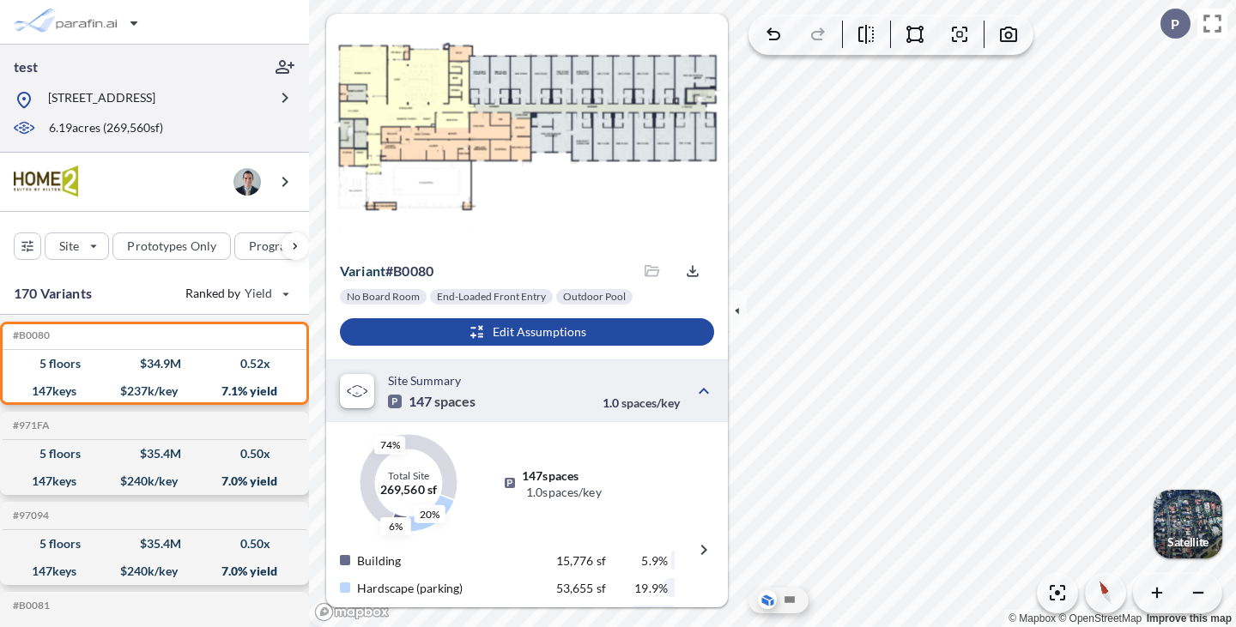
click at [155, 111] on p "[STREET_ADDRESS]" at bounding box center [101, 99] width 107 height 21
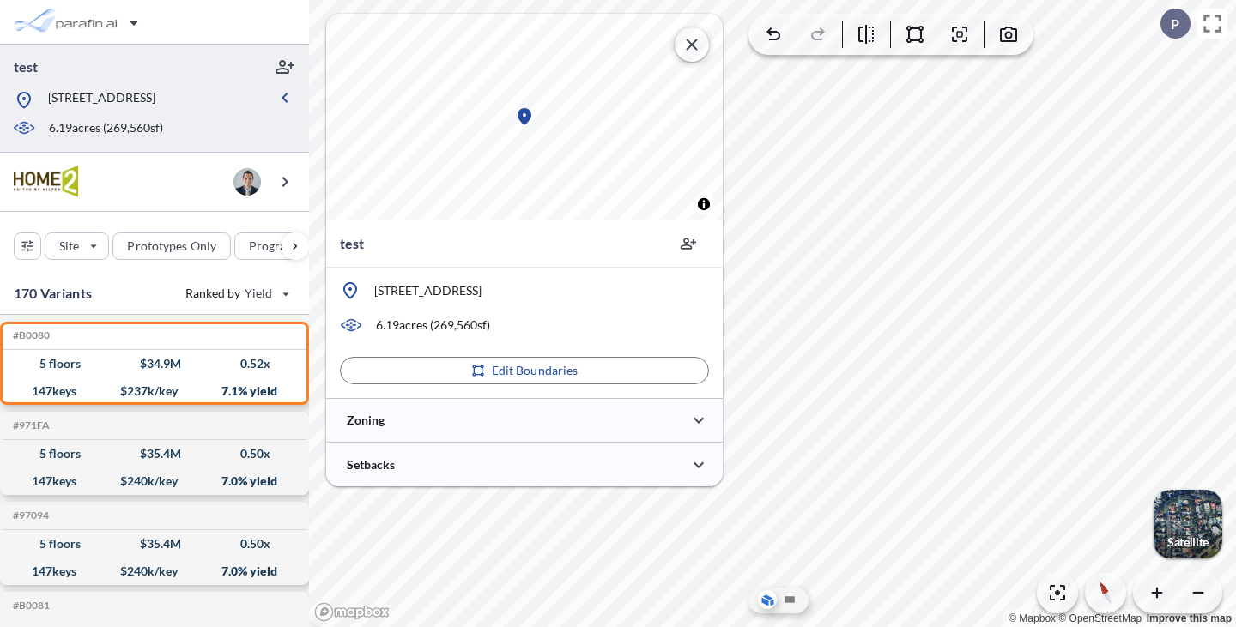
click at [683, 39] on icon "button" at bounding box center [691, 44] width 21 height 21
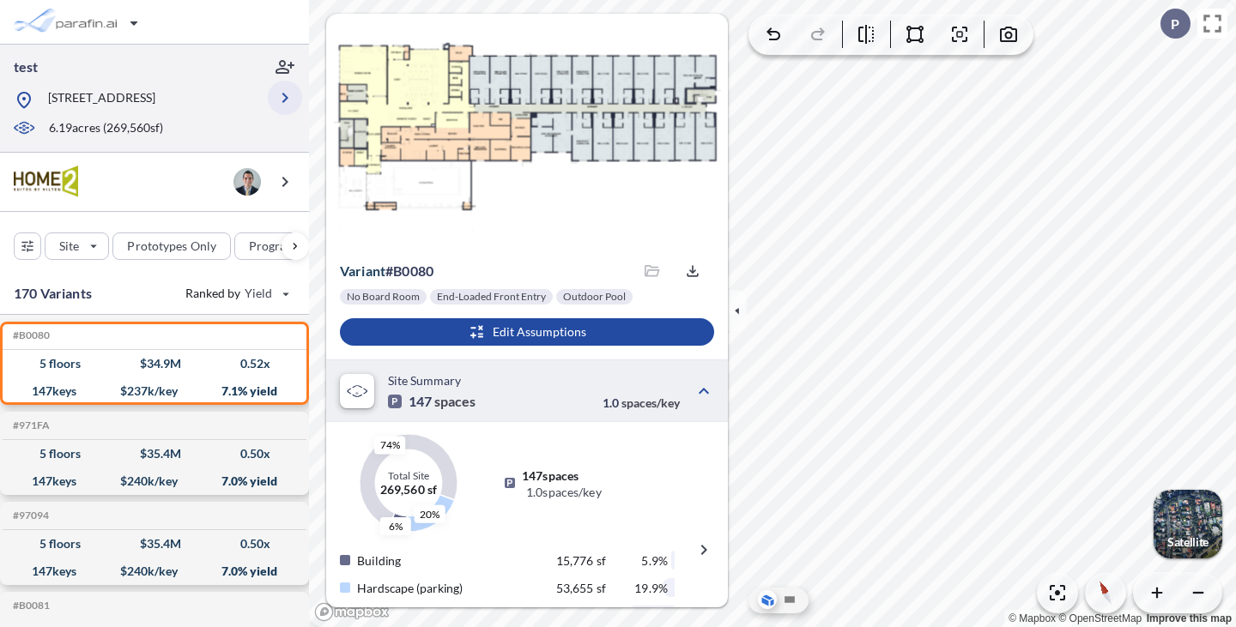
click at [285, 108] on icon "button" at bounding box center [285, 98] width 21 height 21
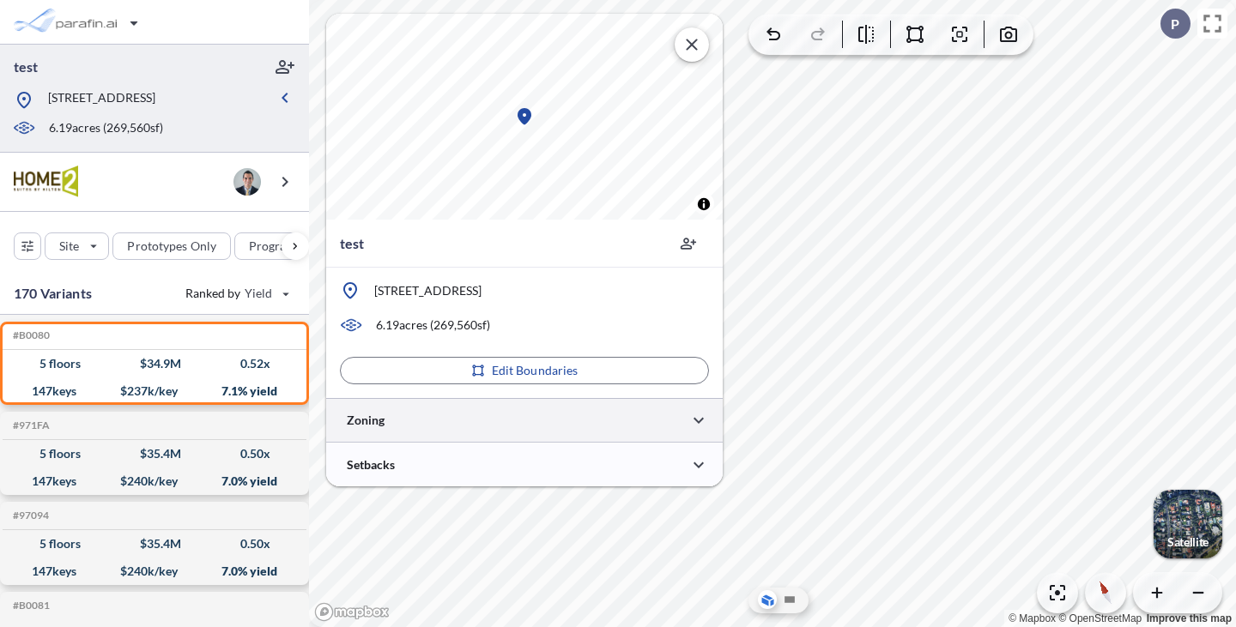
click at [418, 421] on div at bounding box center [524, 420] width 397 height 44
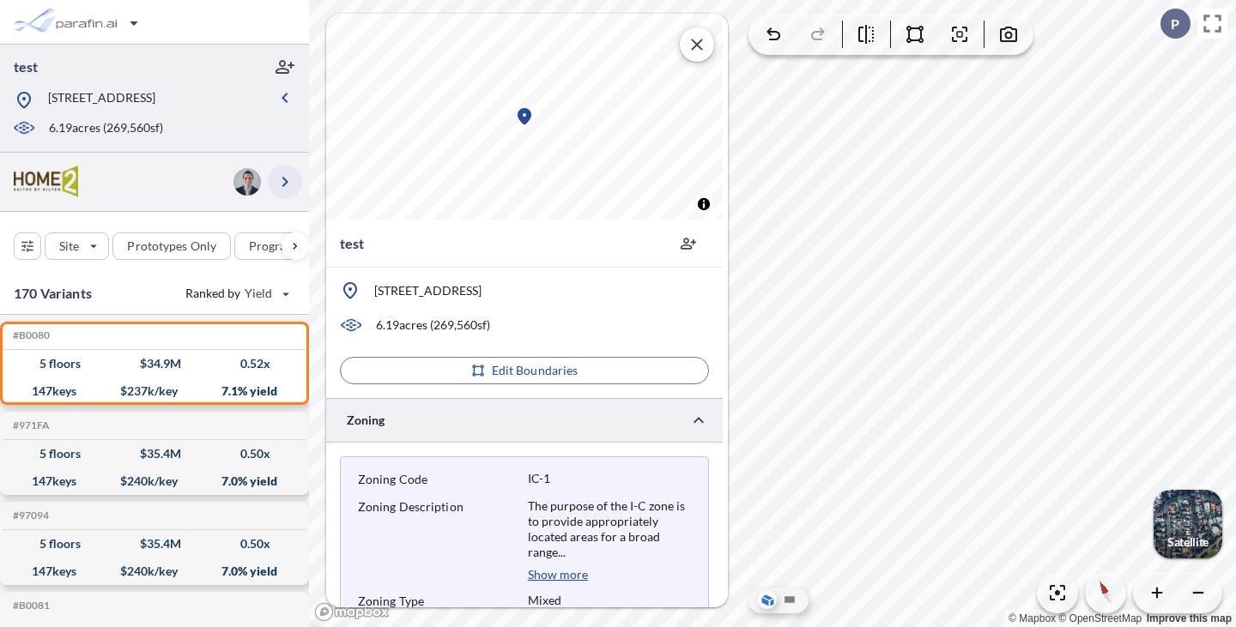
click at [282, 192] on icon "button" at bounding box center [285, 182] width 21 height 21
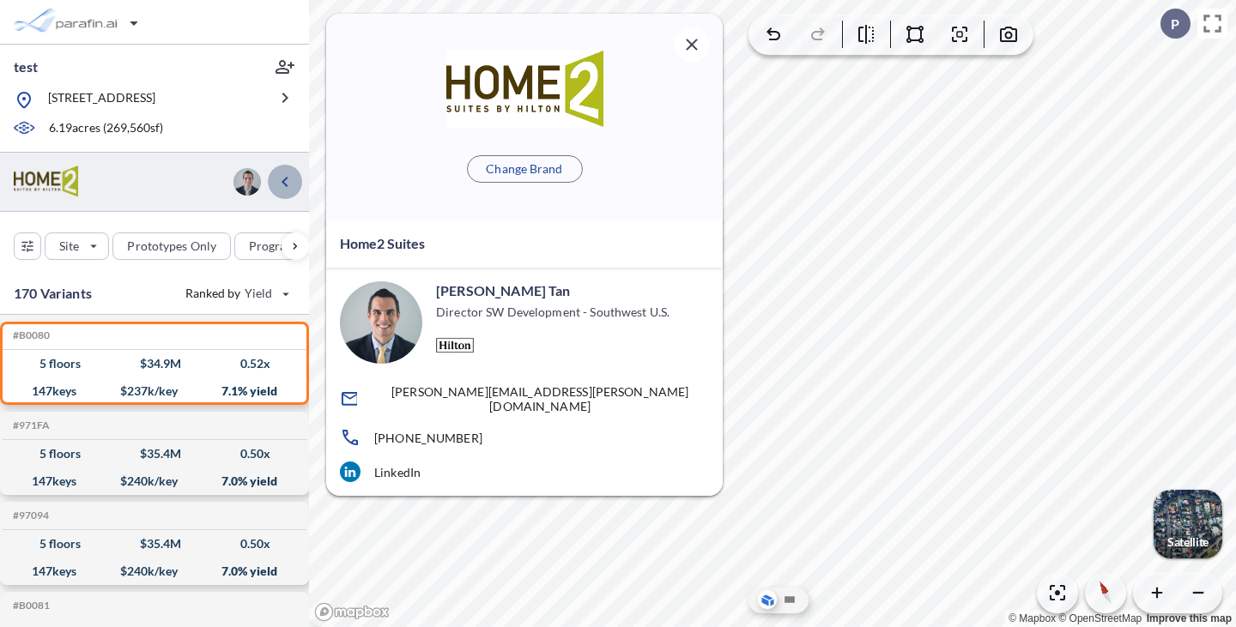
click at [282, 192] on icon "button" at bounding box center [285, 182] width 21 height 21
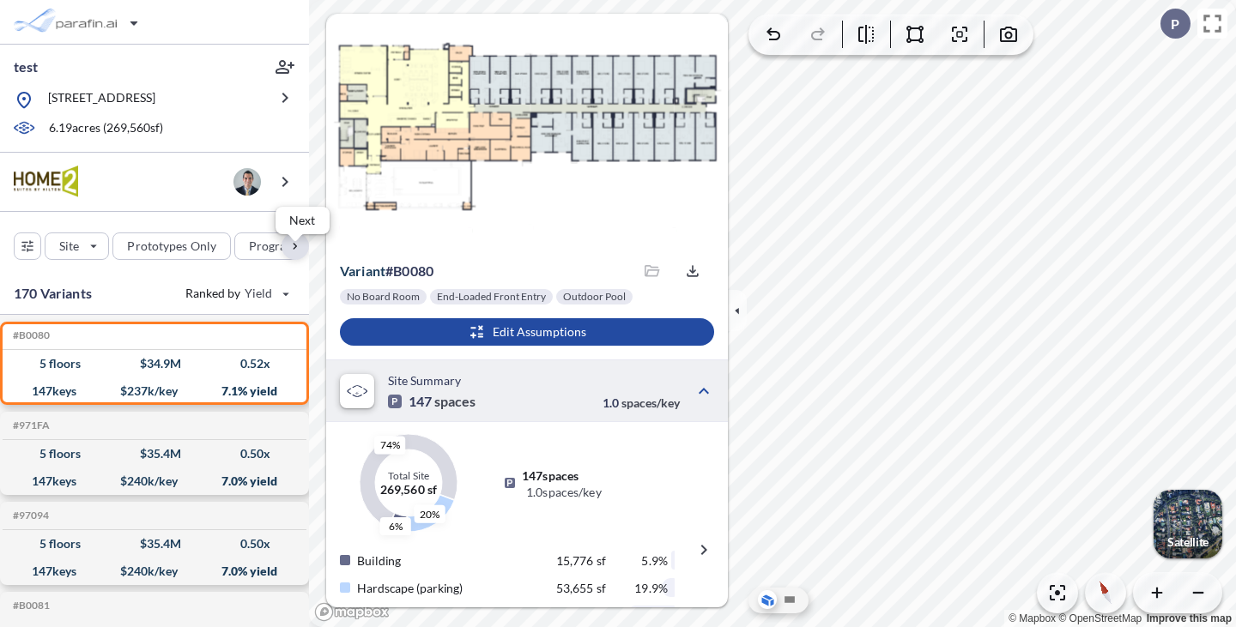
click at [290, 260] on div "button" at bounding box center [295, 246] width 27 height 27
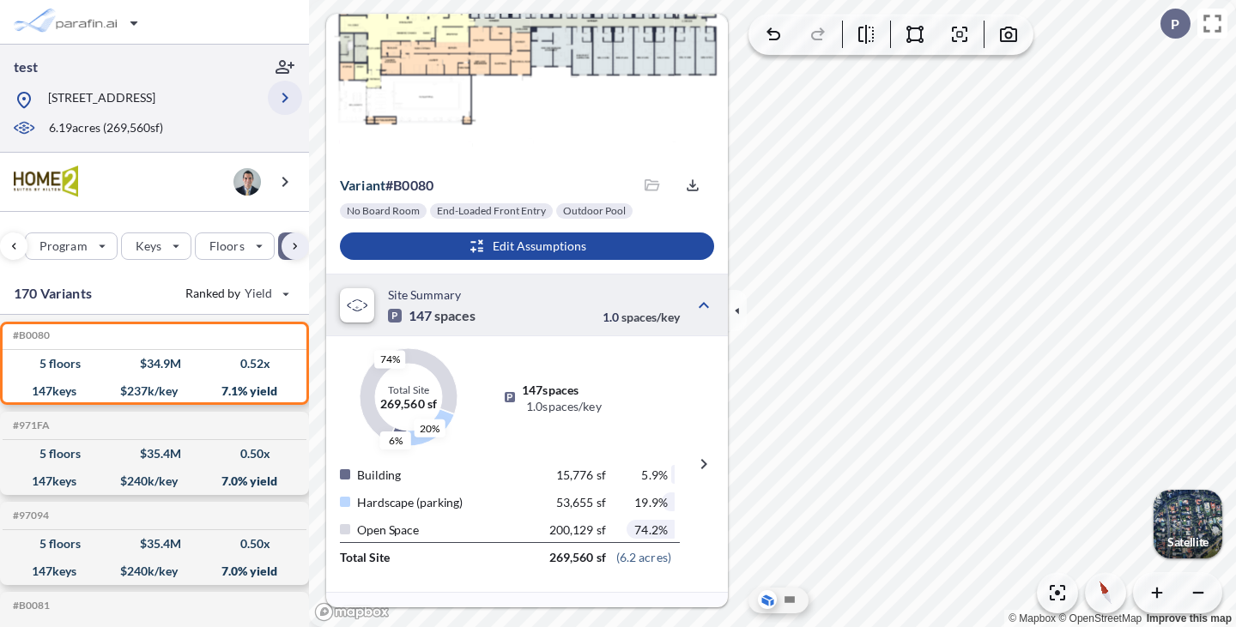
click at [288, 100] on icon "button" at bounding box center [285, 98] width 21 height 21
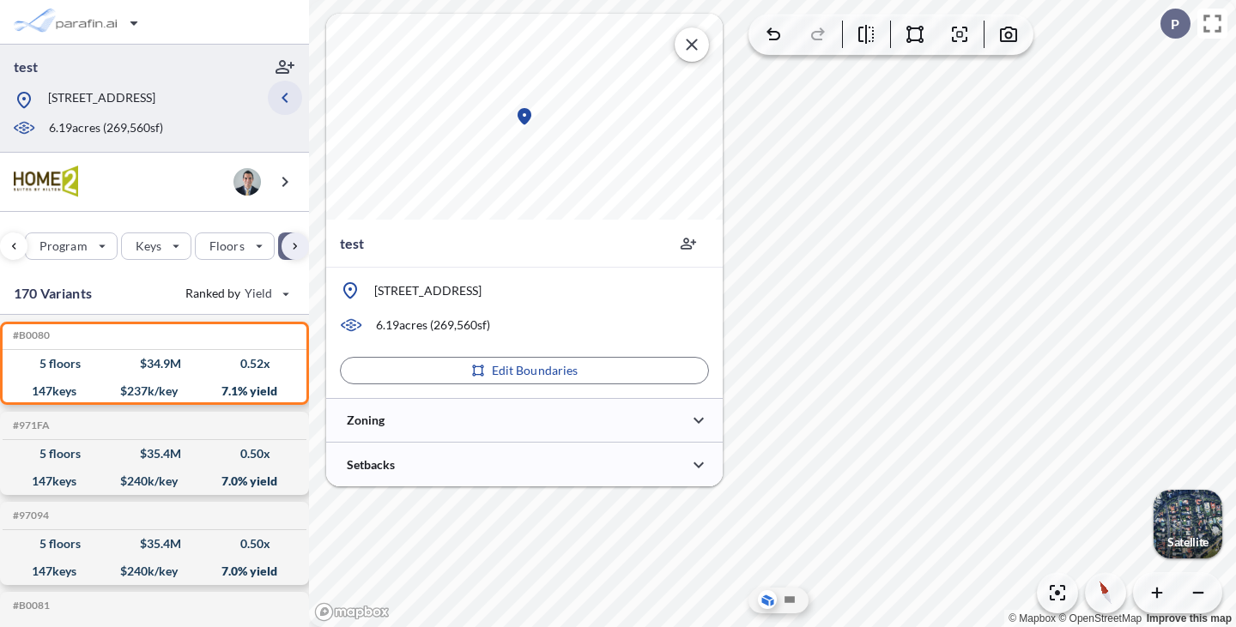
scroll to position [0, 0]
click at [422, 426] on div at bounding box center [524, 420] width 397 height 44
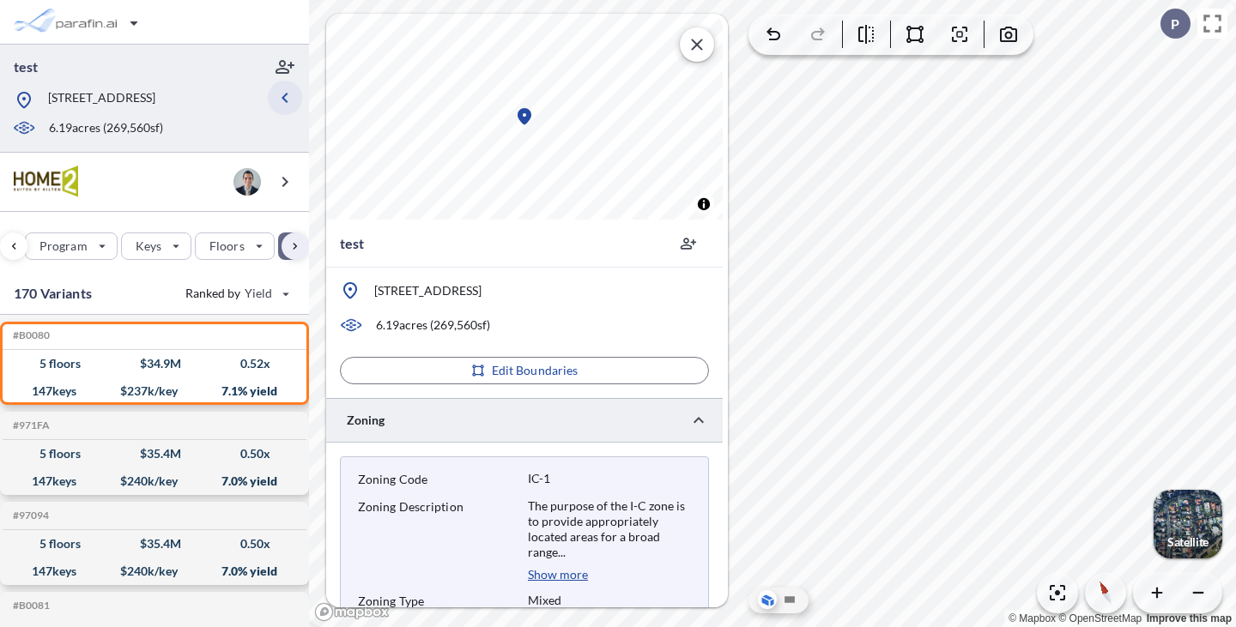
click at [278, 98] on icon "button" at bounding box center [285, 98] width 21 height 21
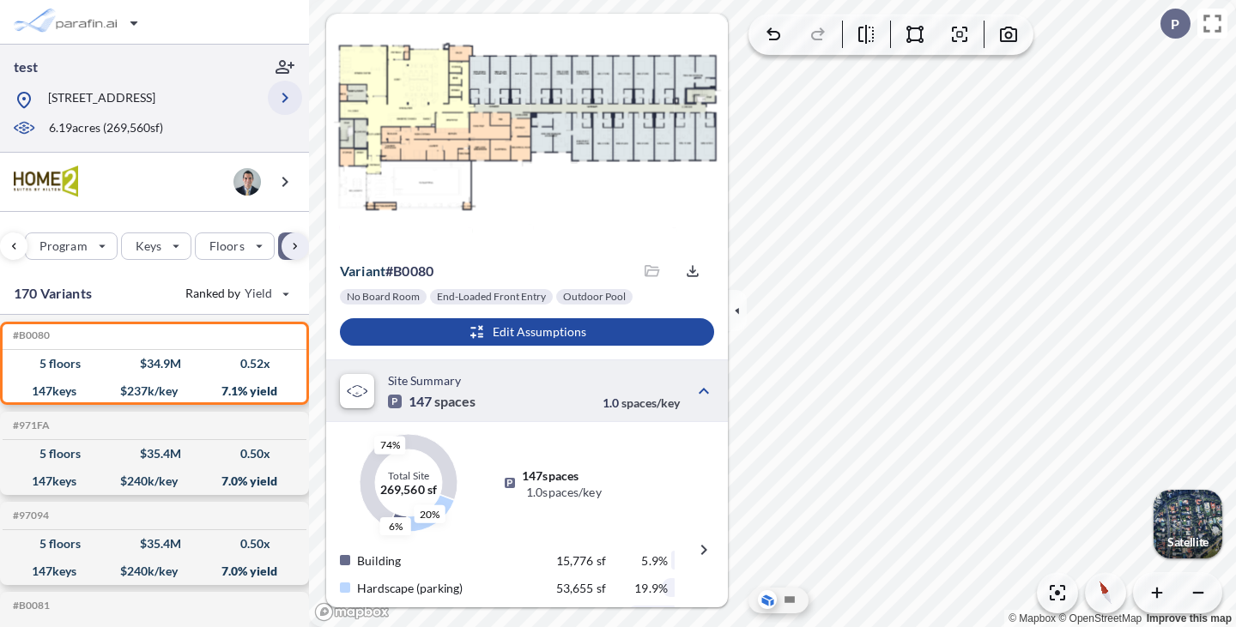
click at [288, 108] on icon "button" at bounding box center [285, 98] width 21 height 21
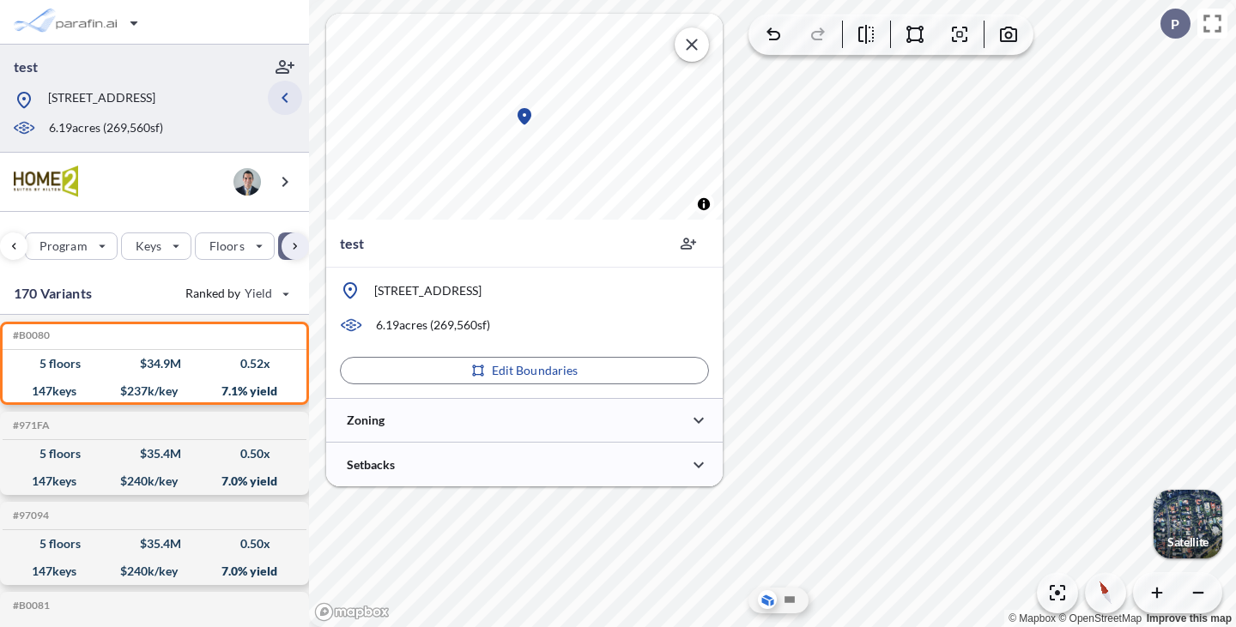
click at [288, 105] on icon "button" at bounding box center [285, 98] width 21 height 21
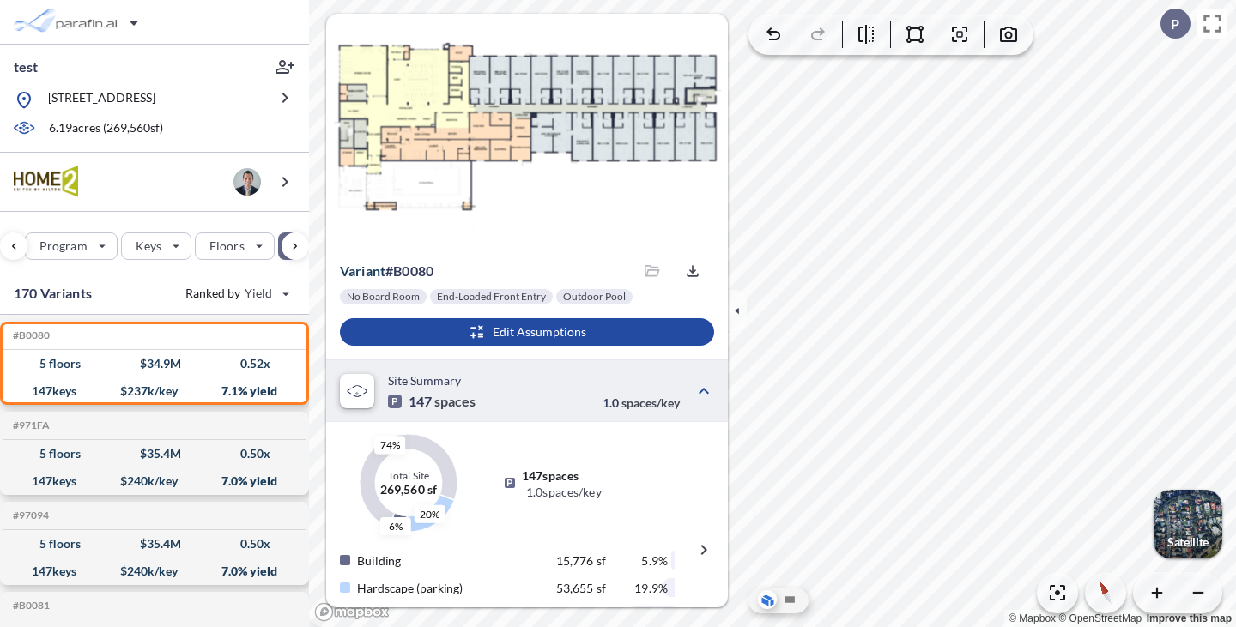
scroll to position [172, 0]
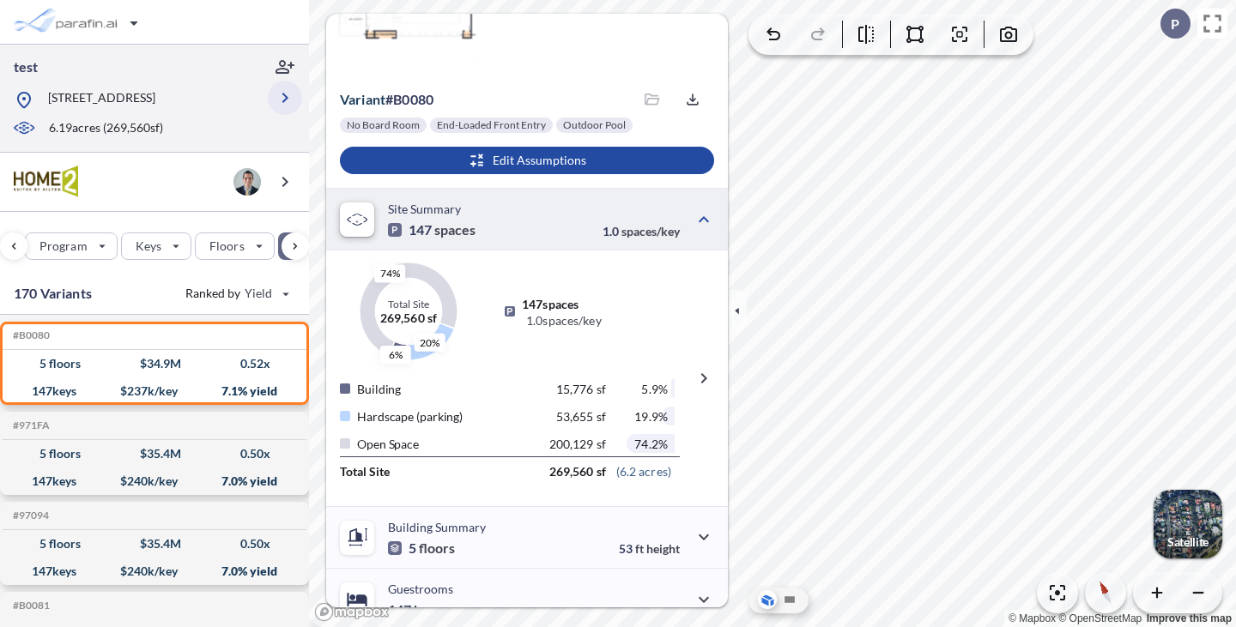
click at [280, 88] on button "button" at bounding box center [285, 98] width 34 height 34
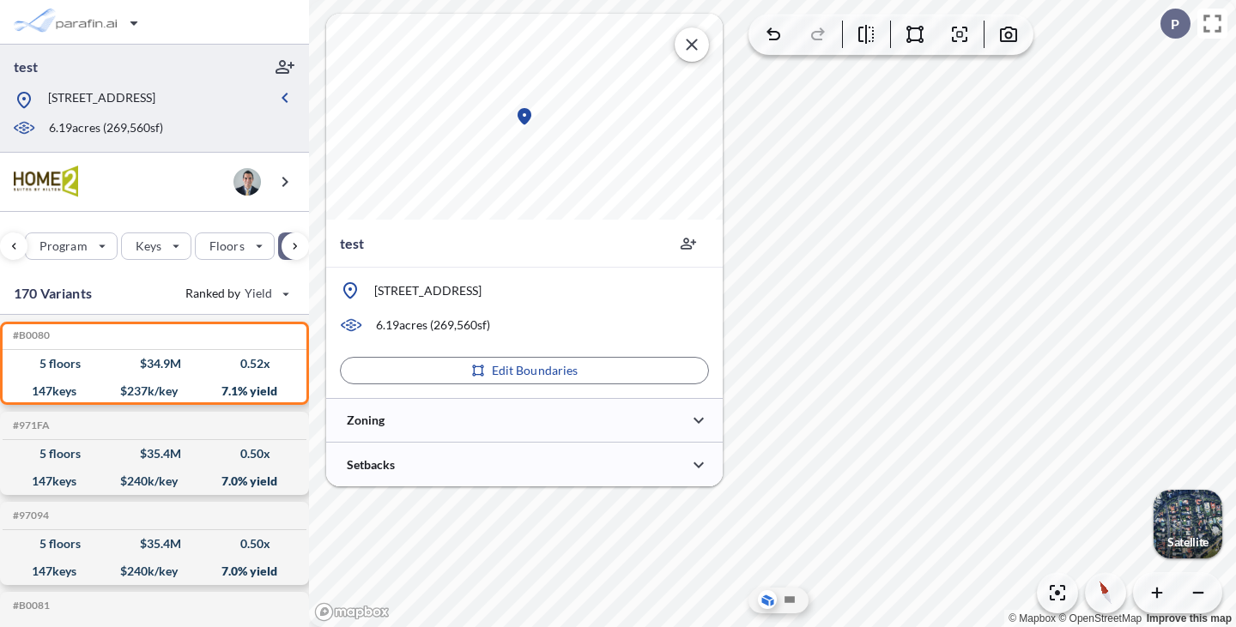
scroll to position [0, 0]
click at [452, 417] on div at bounding box center [524, 420] width 397 height 44
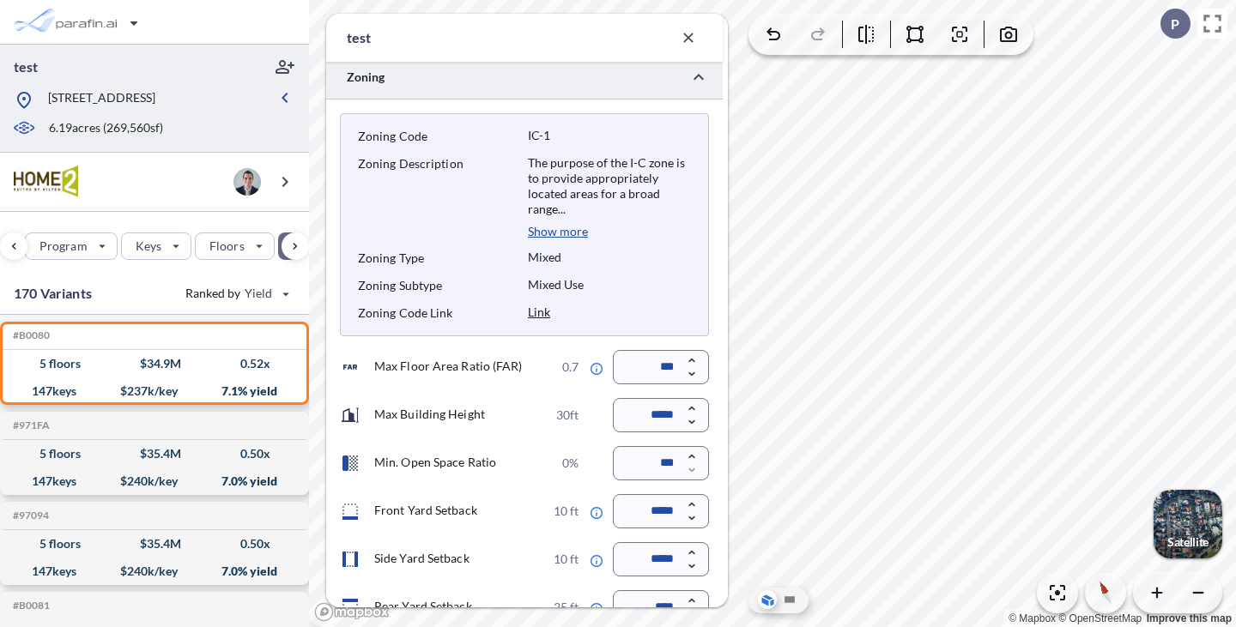
scroll to position [466, 0]
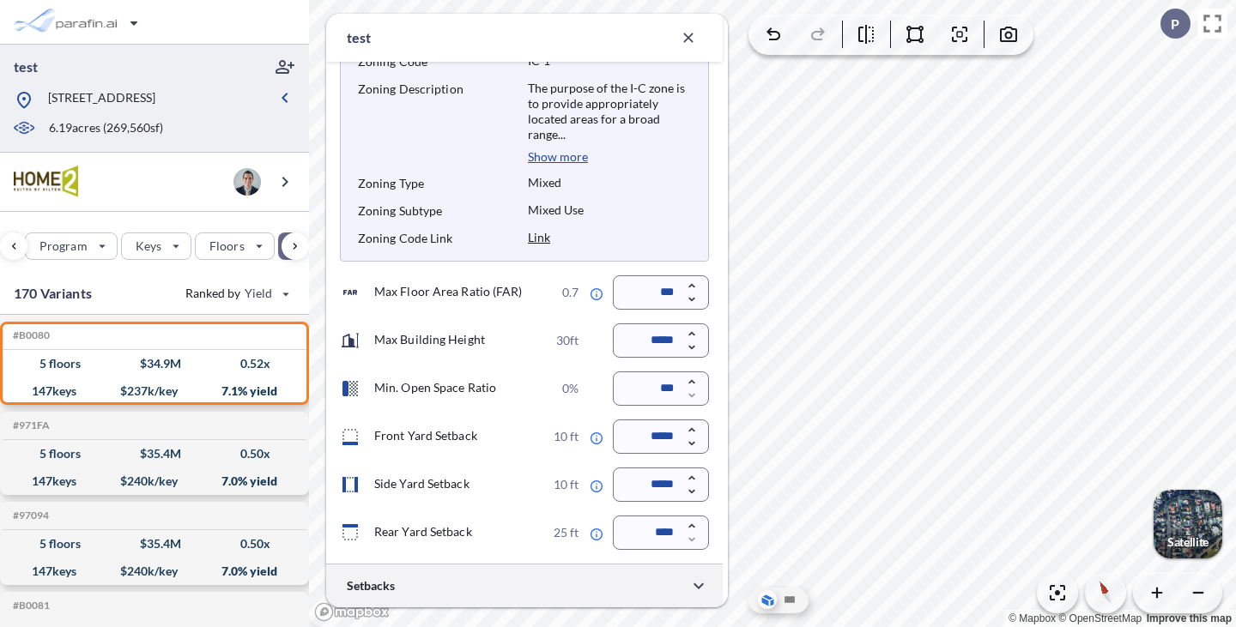
click at [381, 575] on div at bounding box center [524, 586] width 397 height 44
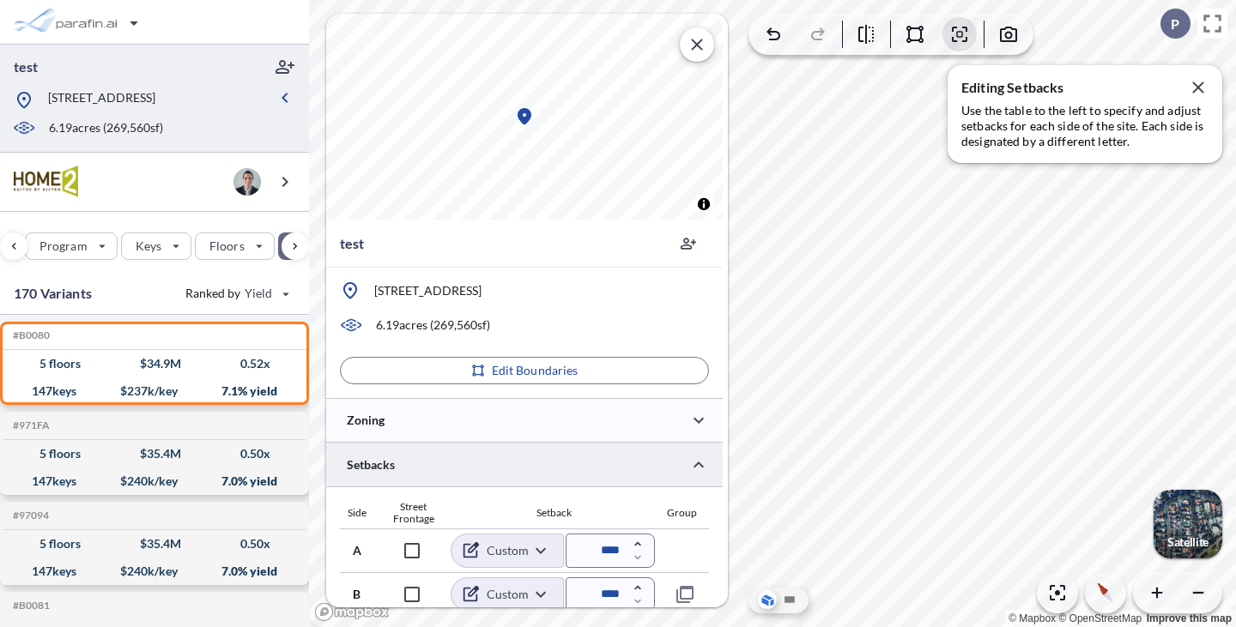
scroll to position [140, 0]
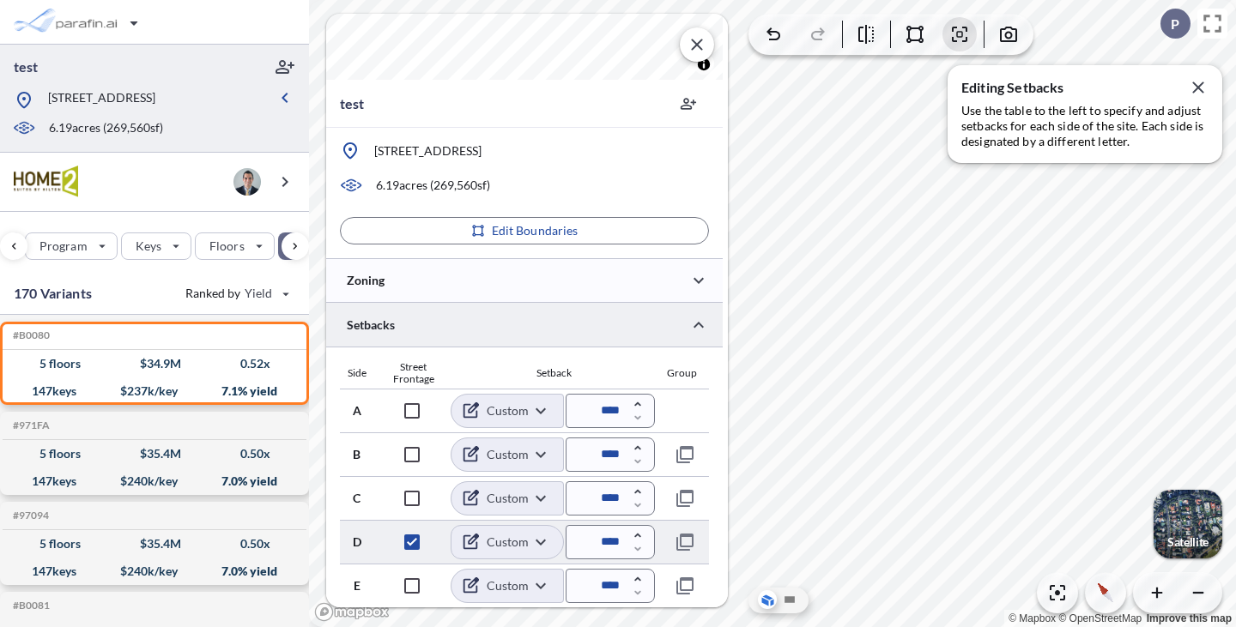
click at [546, 537] on body "test 3690 Redondo Beach Ave, Redondo Beach, CA 90278 6.19 acres ( 269,560 sf) S…" at bounding box center [618, 313] width 1236 height 627
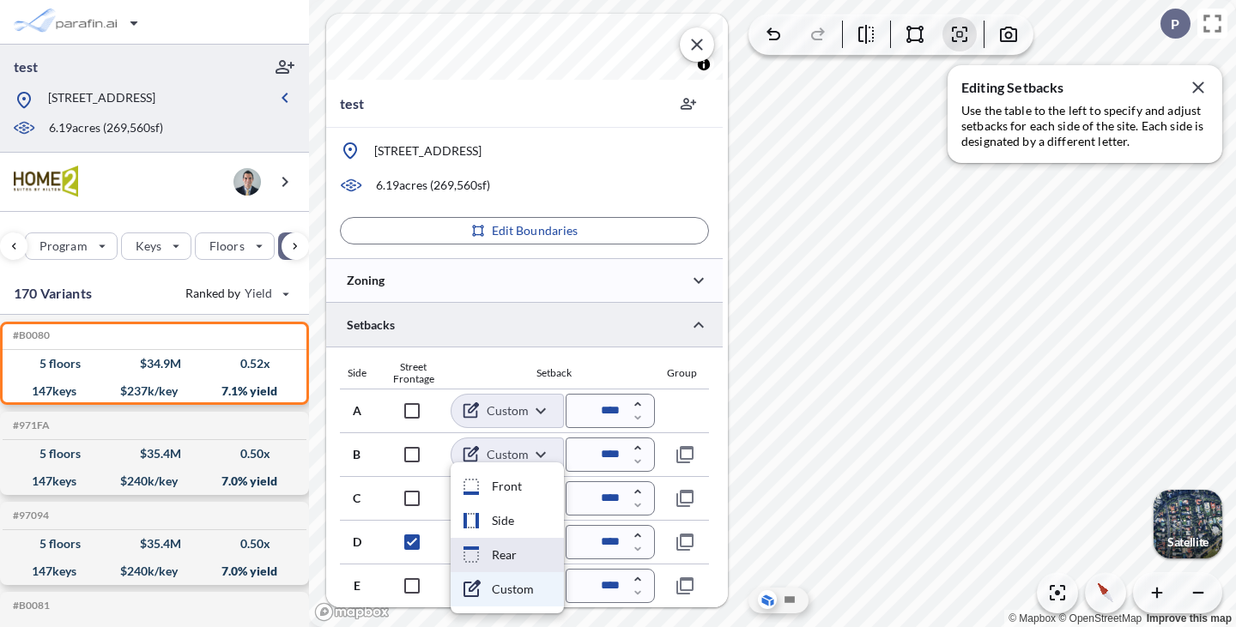
drag, startPoint x: 522, startPoint y: 518, endPoint x: 518, endPoint y: 547, distance: 29.4
click at [518, 547] on ul "Front Side Rear Custom" at bounding box center [507, 538] width 113 height 151
click at [507, 558] on li "Rear" at bounding box center [507, 555] width 113 height 34
type input "****"
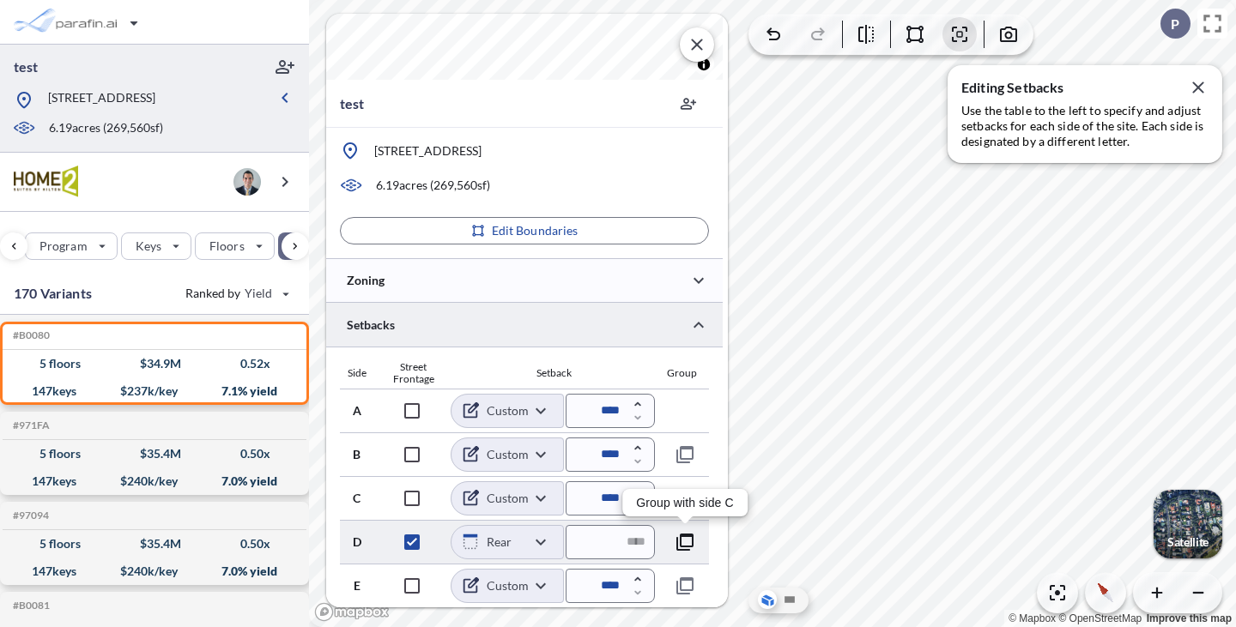
click at [682, 536] on icon "button" at bounding box center [684, 542] width 17 height 17
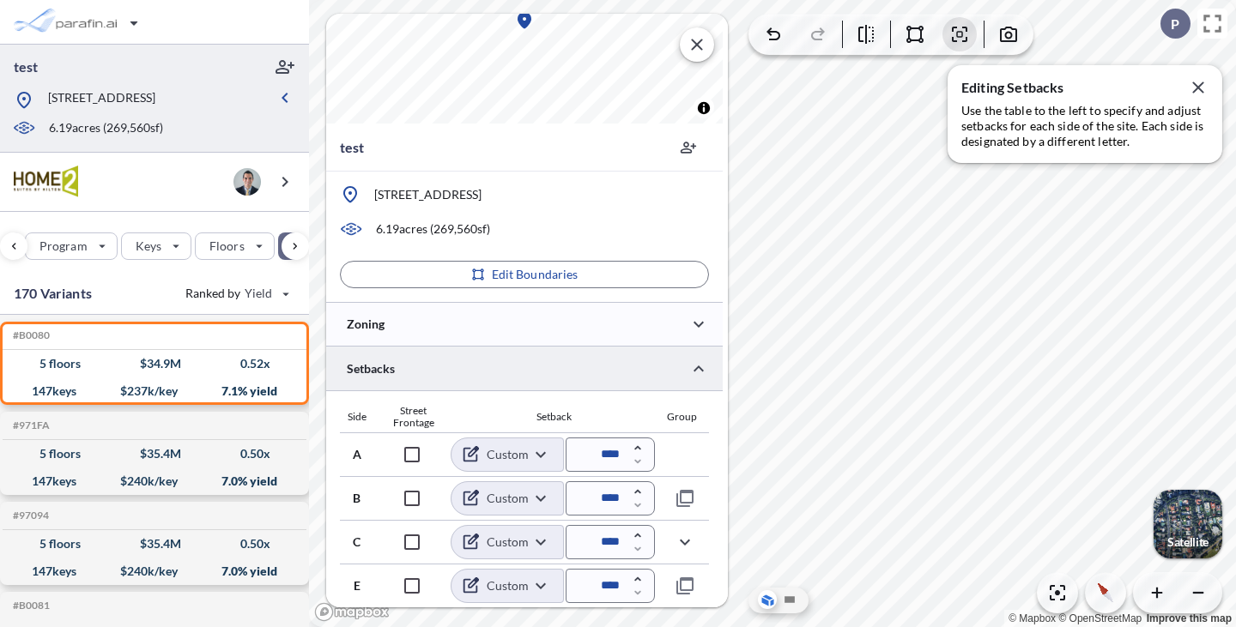
scroll to position [96, 0]
click at [507, 323] on div at bounding box center [524, 324] width 397 height 44
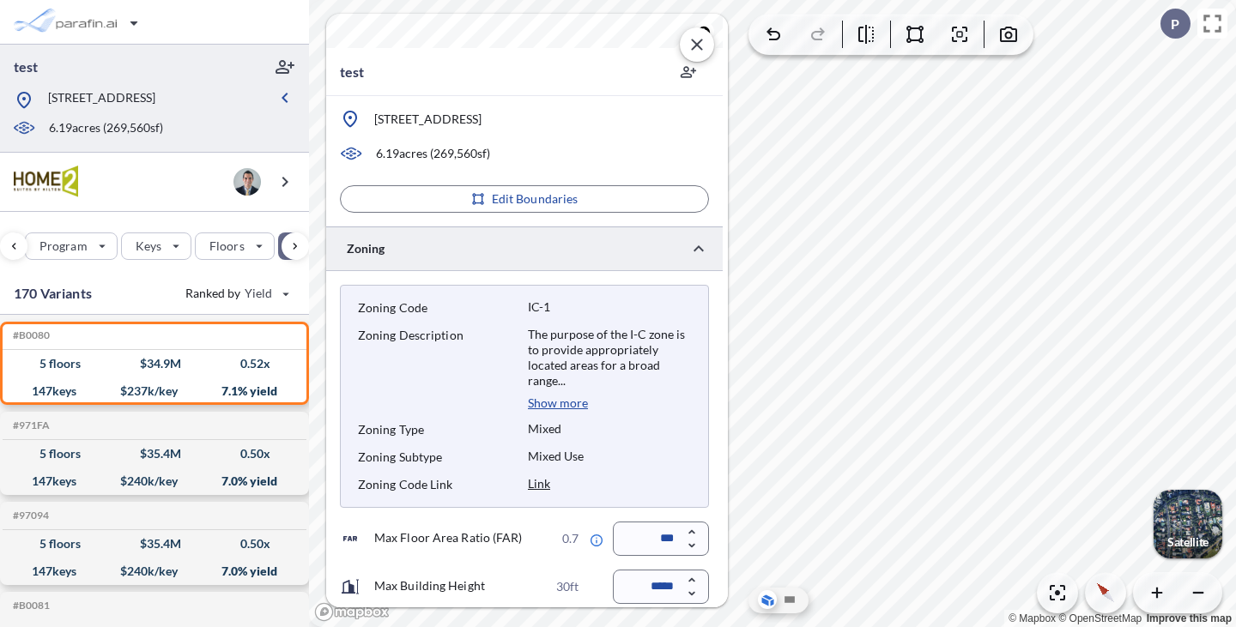
scroll to position [466, 0]
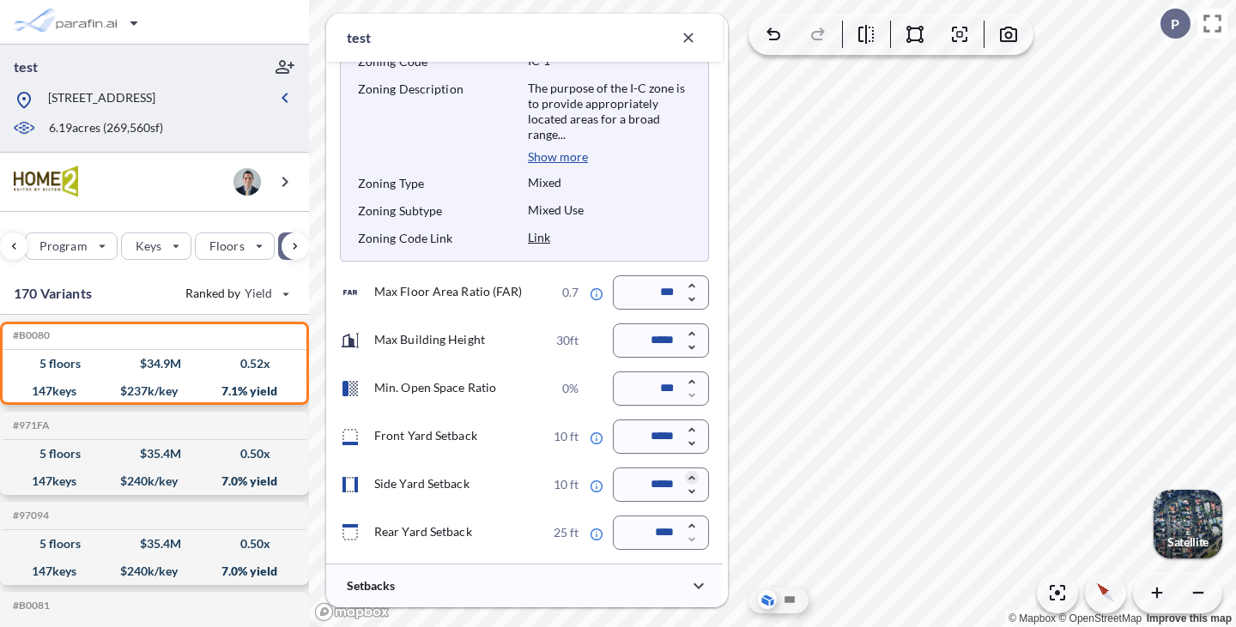
click at [693, 480] on icon "button" at bounding box center [692, 478] width 14 height 14
type input "*****"
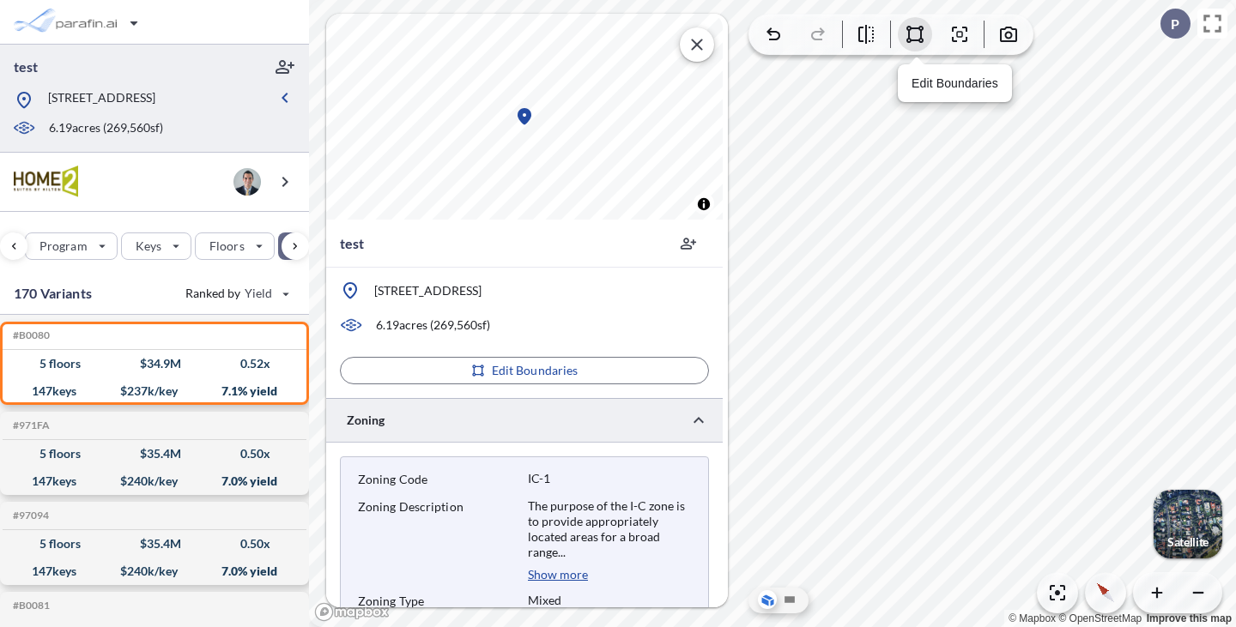
click at [913, 33] on icon "button" at bounding box center [915, 34] width 21 height 21
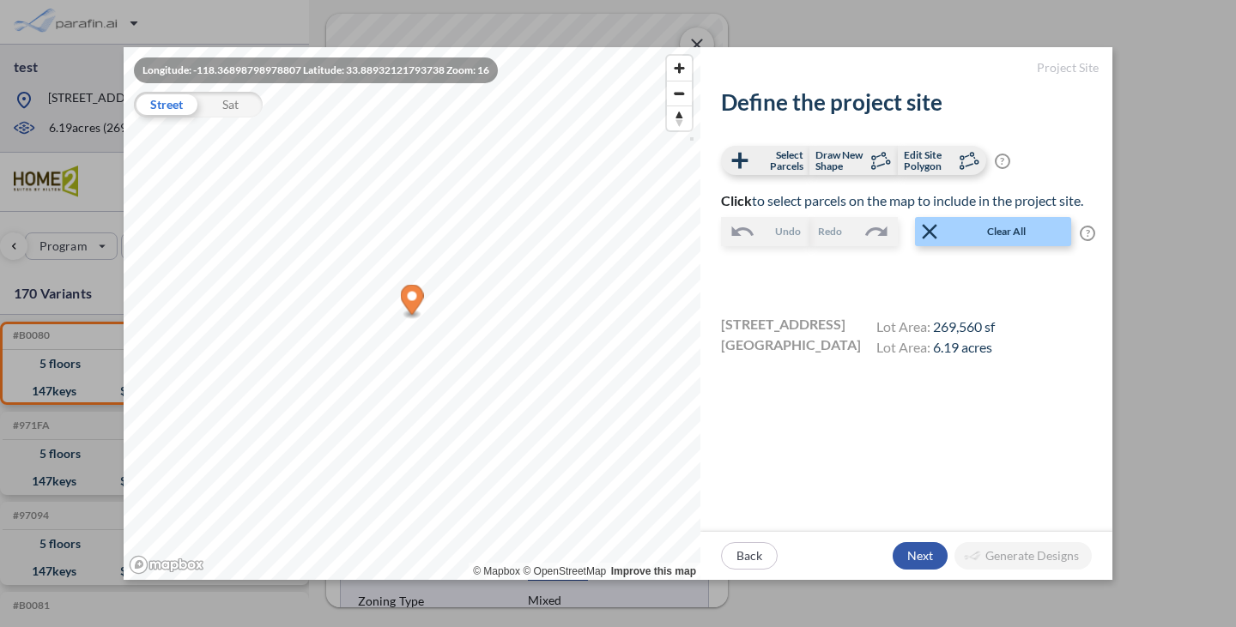
click at [929, 551] on div "button" at bounding box center [920, 555] width 55 height 27
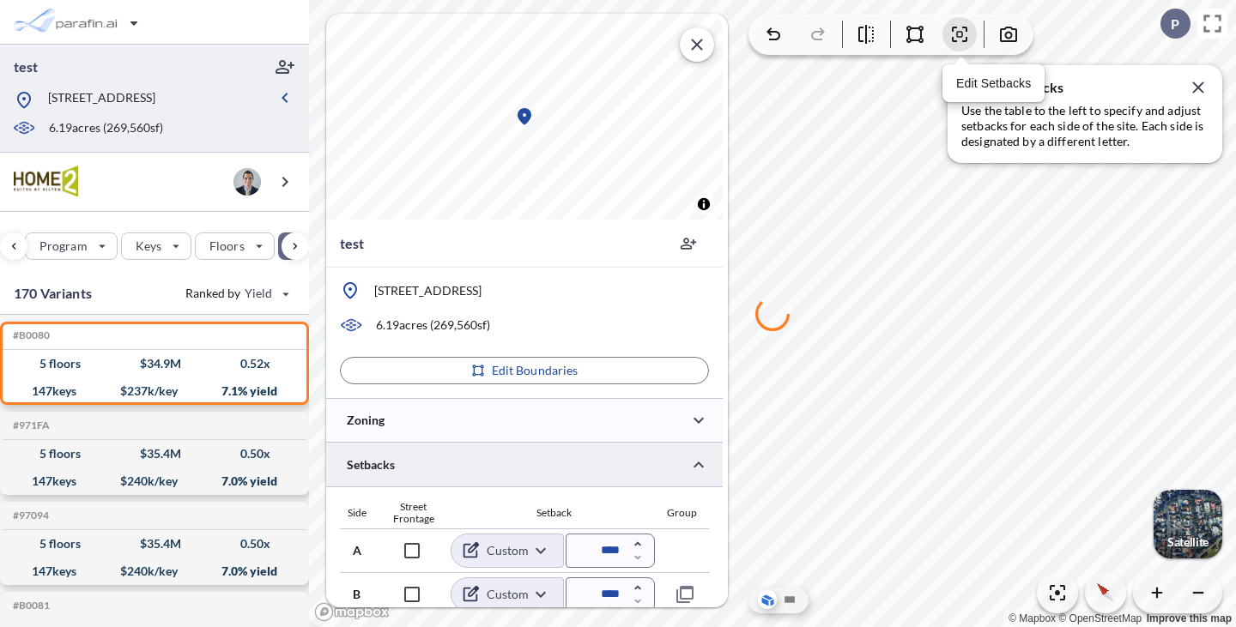
click at [960, 36] on icon "button" at bounding box center [959, 34] width 5 height 5
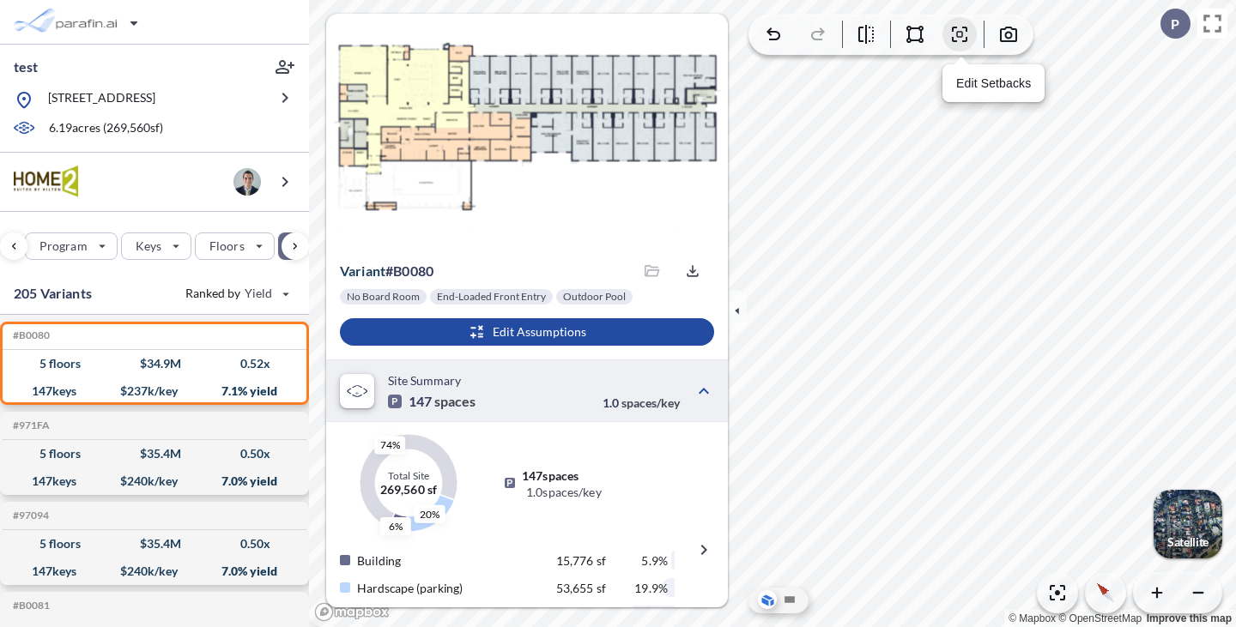
click at [967, 37] on icon "button" at bounding box center [959, 34] width 21 height 21
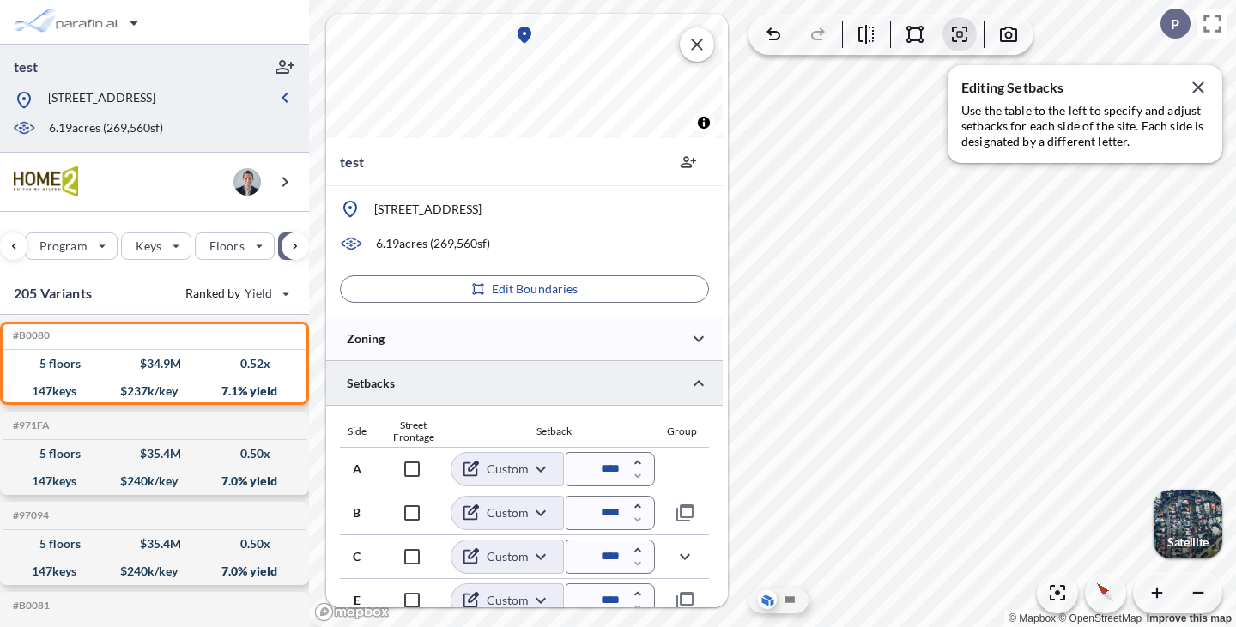
scroll to position [96, 0]
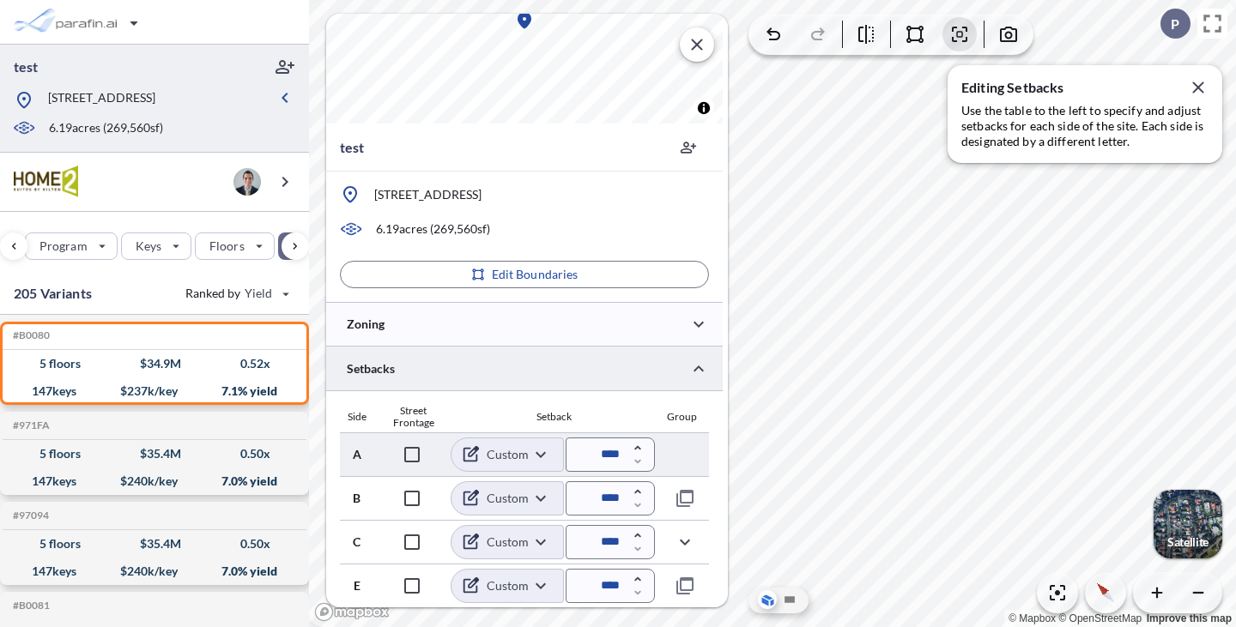
drag, startPoint x: 608, startPoint y: 457, endPoint x: 598, endPoint y: 457, distance: 10.3
click at [598, 457] on input "****" at bounding box center [610, 455] width 89 height 34
type input "*****"
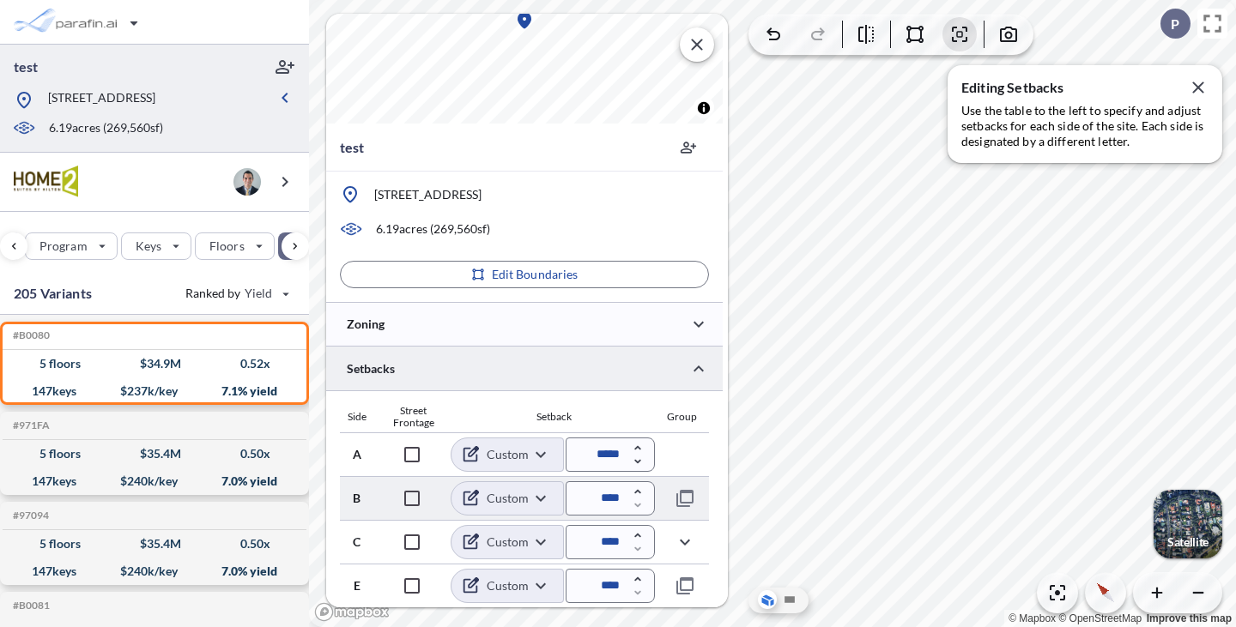
drag, startPoint x: 599, startPoint y: 494, endPoint x: 609, endPoint y: 500, distance: 11.9
click at [609, 500] on input "****" at bounding box center [610, 498] width 89 height 34
click at [605, 544] on input "****" at bounding box center [610, 542] width 89 height 34
type input "*****"
click at [612, 477] on div "B Custom ****** ​ ****" at bounding box center [524, 498] width 369 height 44
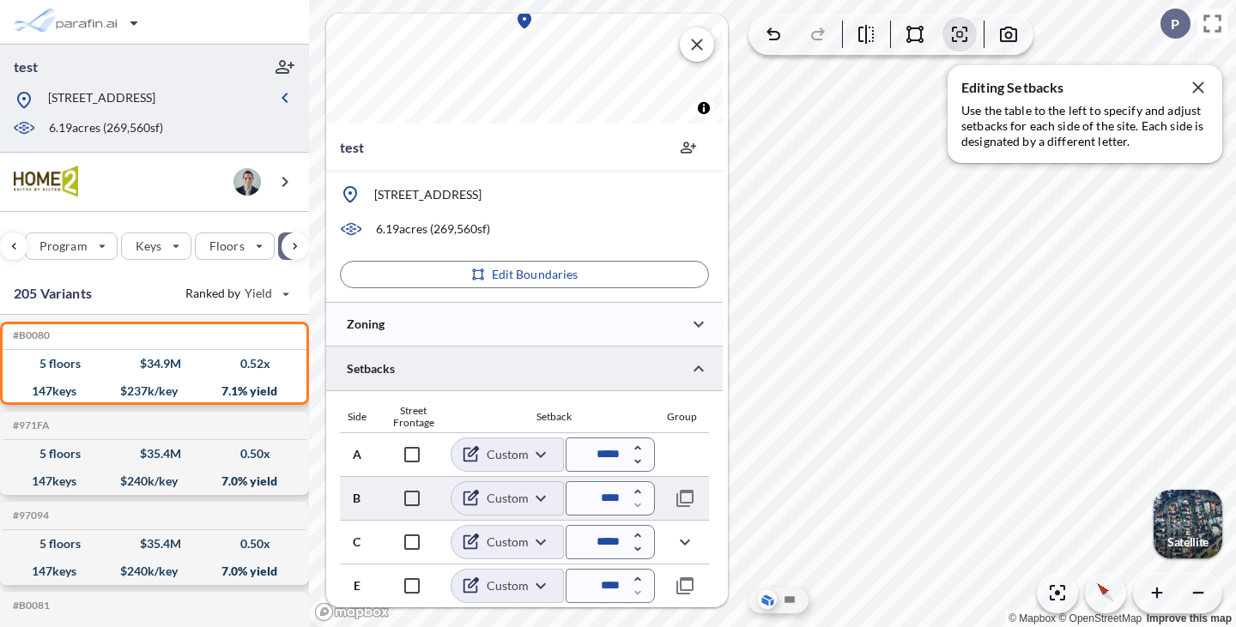
click at [608, 503] on input "****" at bounding box center [610, 498] width 89 height 34
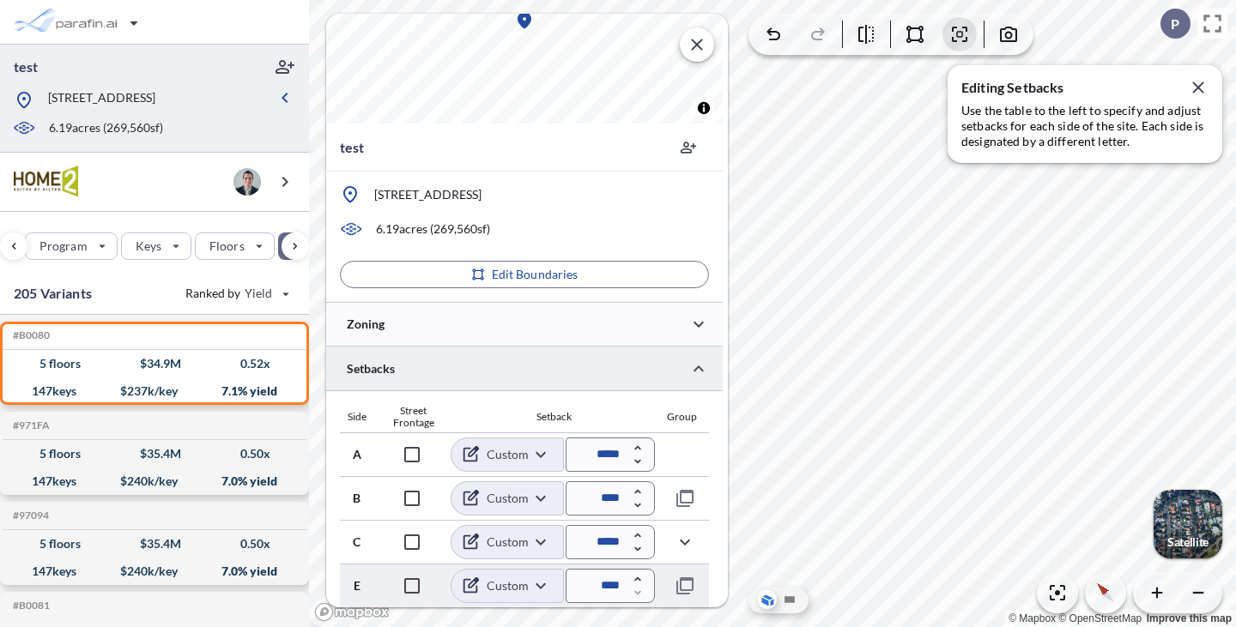
type input "****"
click at [602, 605] on div "E Custom ****** ​ ****" at bounding box center [524, 586] width 369 height 44
click at [604, 590] on input "****" at bounding box center [610, 586] width 89 height 34
click at [607, 589] on input "****" at bounding box center [610, 586] width 89 height 34
drag, startPoint x: 607, startPoint y: 589, endPoint x: 591, endPoint y: 579, distance: 18.1
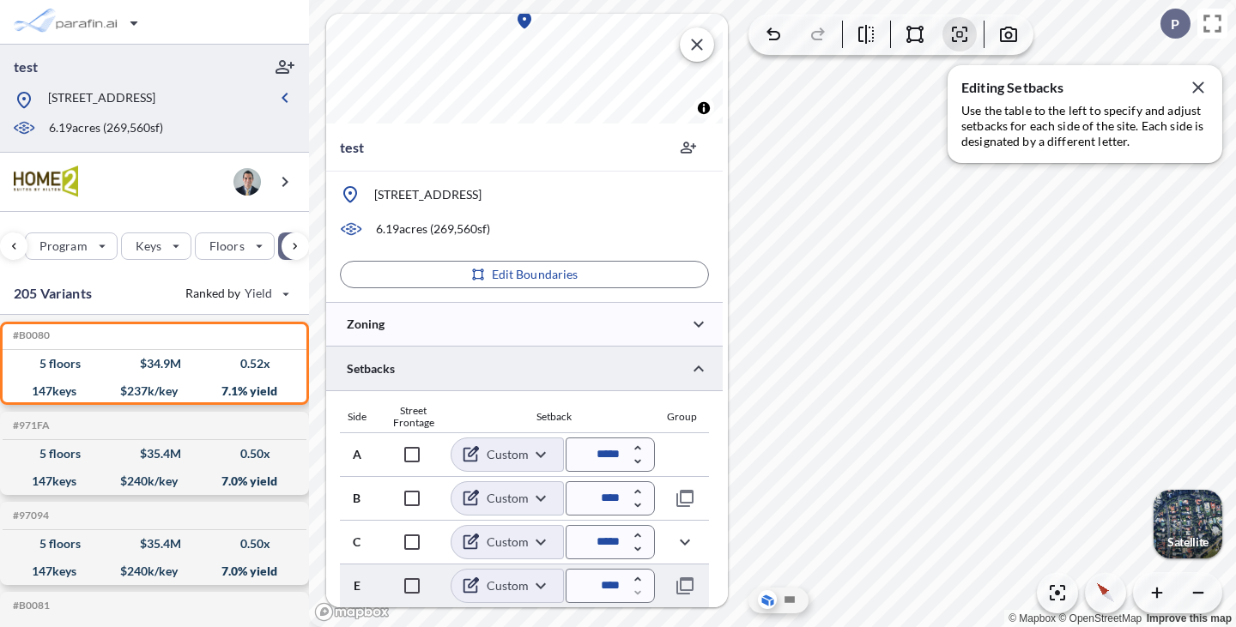
click at [591, 579] on input "****" at bounding box center [610, 586] width 89 height 34
type input "*****"
click at [636, 384] on div at bounding box center [524, 369] width 397 height 44
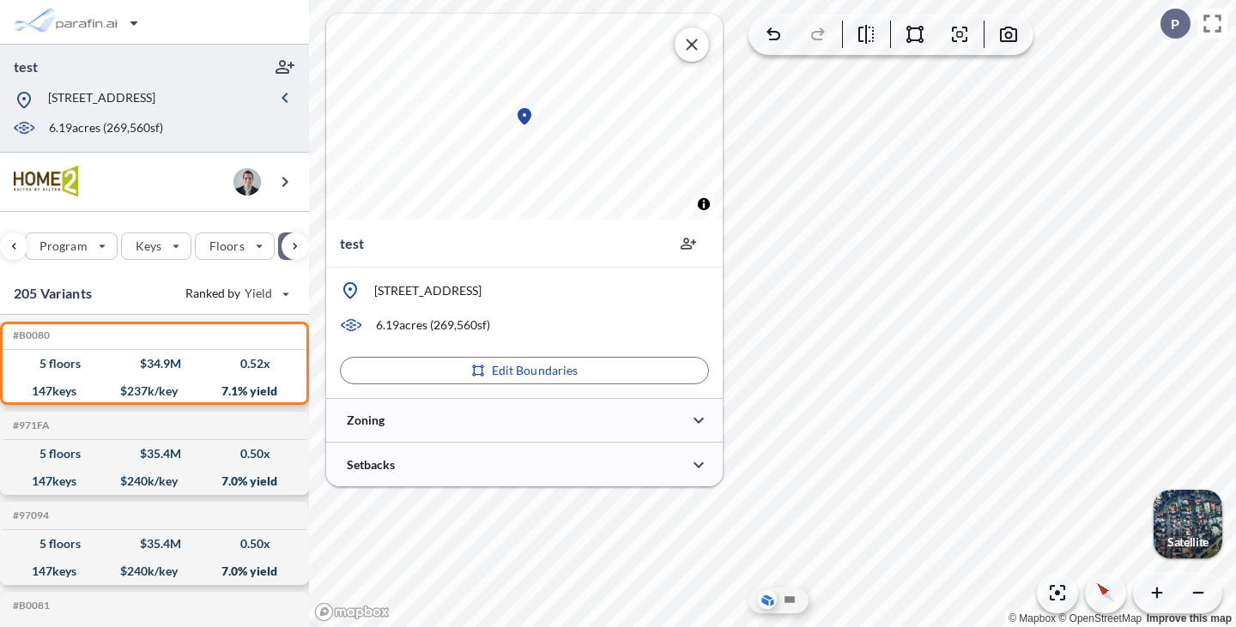
scroll to position [0, 0]
